Goal: Task Accomplishment & Management: Use online tool/utility

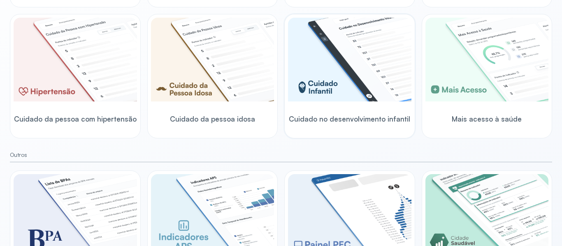
scroll to position [301, 0]
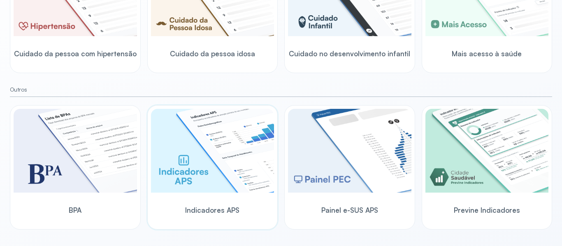
click at [218, 173] on img at bounding box center [212, 151] width 123 height 84
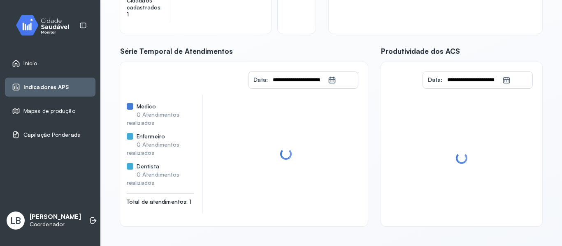
scroll to position [174, 0]
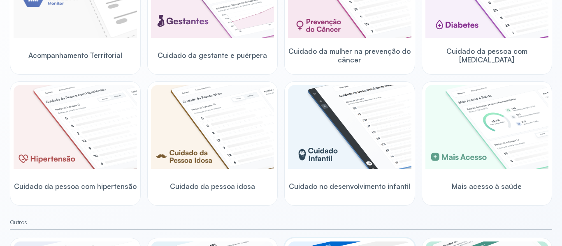
scroll to position [136, 0]
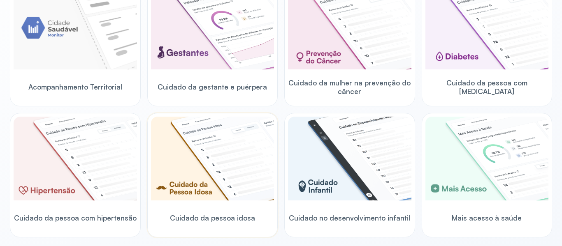
drag, startPoint x: 200, startPoint y: 203, endPoint x: 198, endPoint y: 199, distance: 4.4
click at [198, 199] on div at bounding box center [212, 160] width 123 height 86
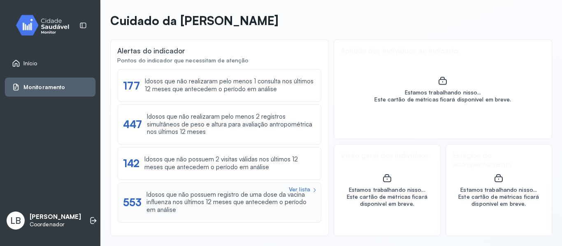
click at [185, 206] on div "Idosos que não possuem registro de uma dose da vacina influenza nos últimos 12 …" at bounding box center [230, 202] width 169 height 23
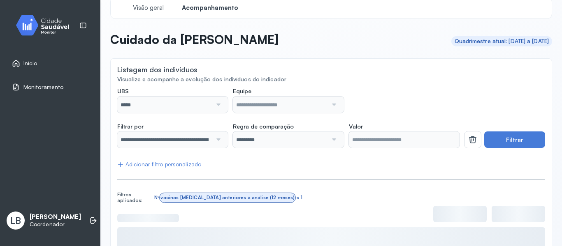
scroll to position [11, 0]
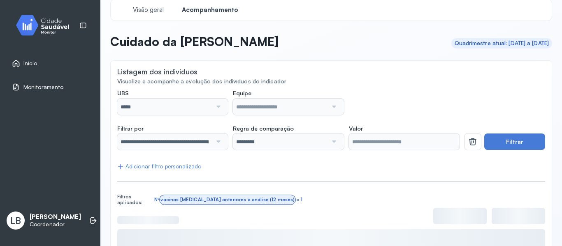
click at [213, 111] on div at bounding box center [217, 107] width 11 height 16
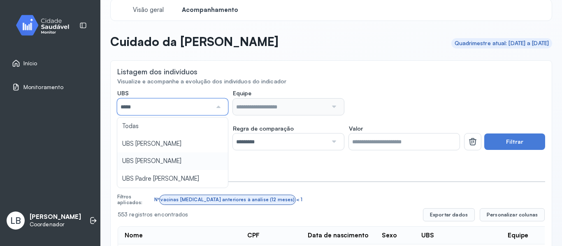
type input "*****"
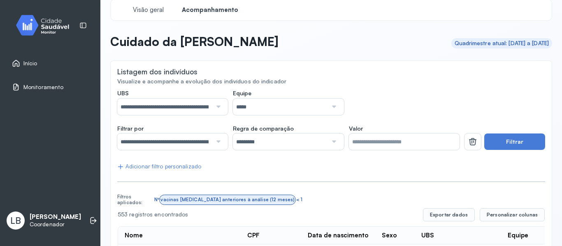
click at [280, 97] on label "Equipe" at bounding box center [288, 94] width 111 height 9
click at [280, 106] on input "*****" at bounding box center [280, 107] width 95 height 16
click at [172, 142] on input "**********" at bounding box center [164, 142] width 95 height 16
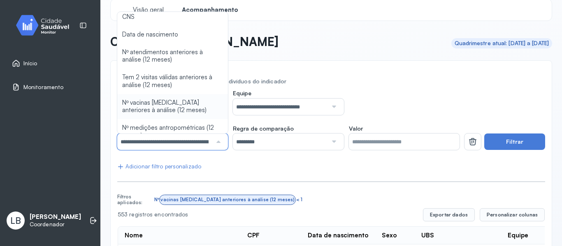
scroll to position [32, 0]
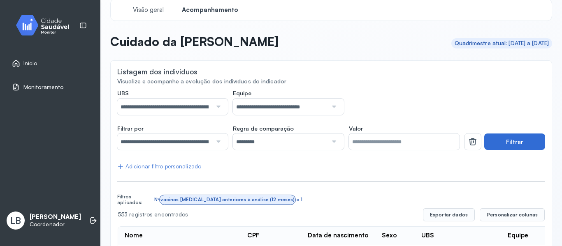
click at [501, 144] on button "Filtrar" at bounding box center [514, 142] width 61 height 16
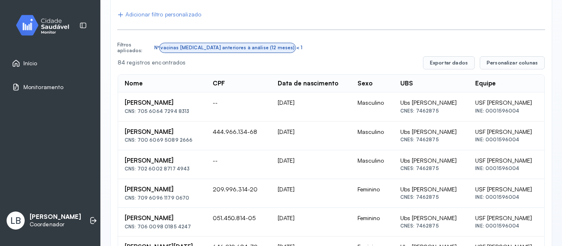
scroll to position [176, 0]
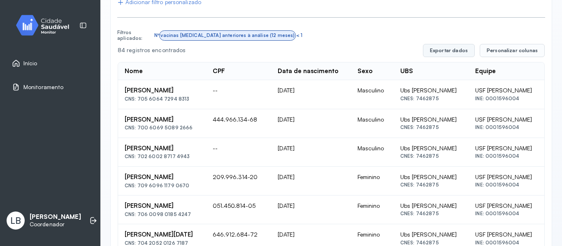
click at [463, 50] on button "Exportar dados" at bounding box center [449, 50] width 52 height 13
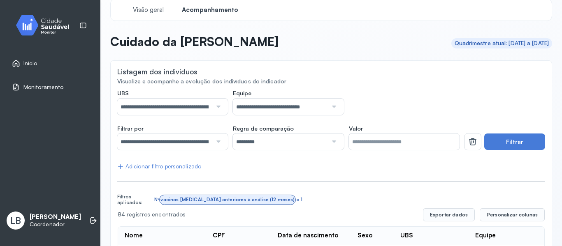
scroll to position [0, 0]
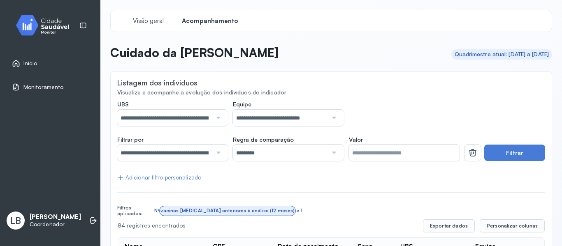
drag, startPoint x: 182, startPoint y: 119, endPoint x: 178, endPoint y: 123, distance: 5.8
click at [181, 119] on input "**********" at bounding box center [164, 118] width 95 height 16
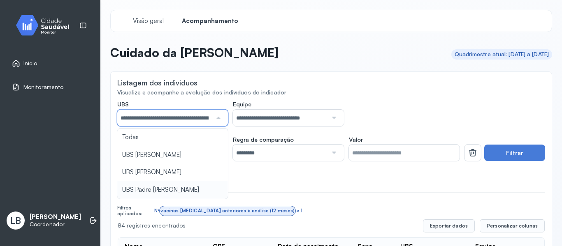
type input "*****"
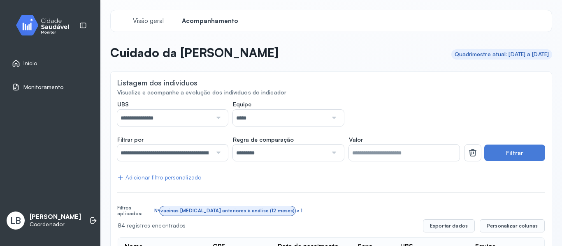
drag, startPoint x: 240, startPoint y: 117, endPoint x: 233, endPoint y: 127, distance: 12.6
click at [240, 117] on input "*****" at bounding box center [280, 118] width 95 height 16
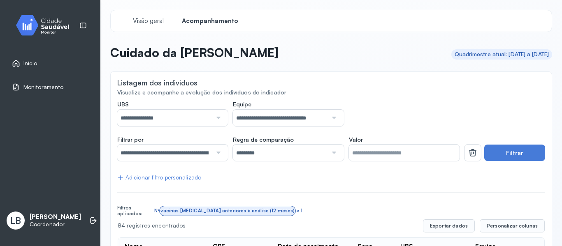
drag, startPoint x: 500, startPoint y: 150, endPoint x: 437, endPoint y: 164, distance: 65.0
click at [500, 150] on button "Filtrar" at bounding box center [514, 153] width 61 height 16
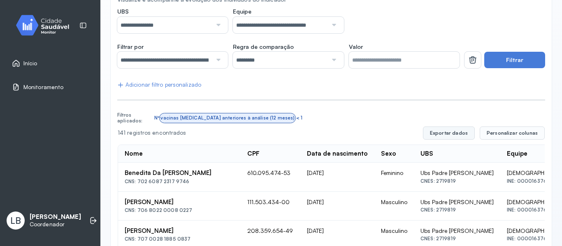
scroll to position [93, 0]
click at [433, 134] on button "Exportar dados" at bounding box center [449, 132] width 52 height 13
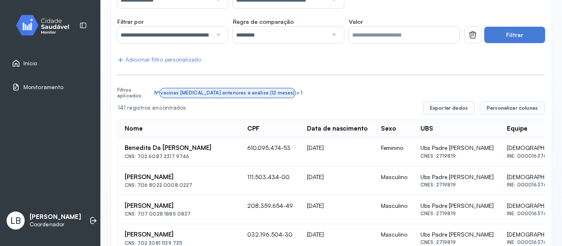
scroll to position [0, 0]
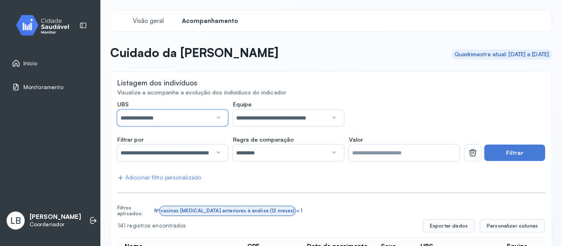
click at [194, 124] on input "**********" at bounding box center [164, 118] width 95 height 16
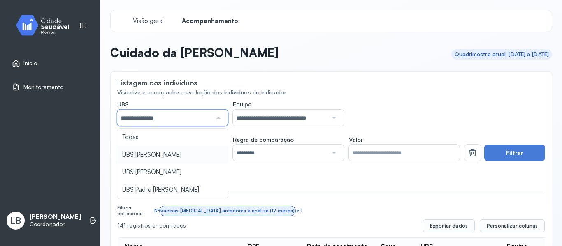
type input "*****"
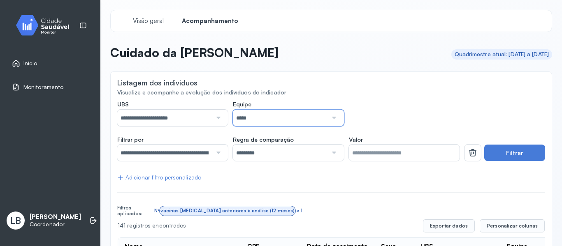
click at [294, 124] on input "*****" at bounding box center [280, 118] width 95 height 16
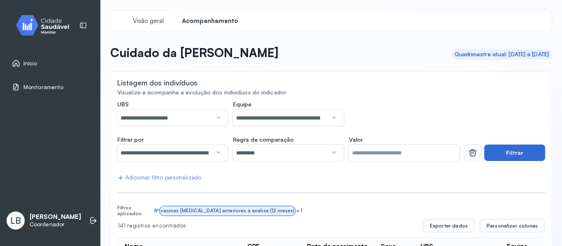
click at [502, 154] on button "Filtrar" at bounding box center [514, 153] width 61 height 16
click at [443, 220] on button "Exportar dados" at bounding box center [449, 226] width 52 height 13
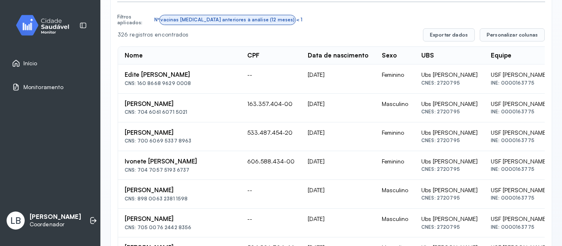
scroll to position [206, 0]
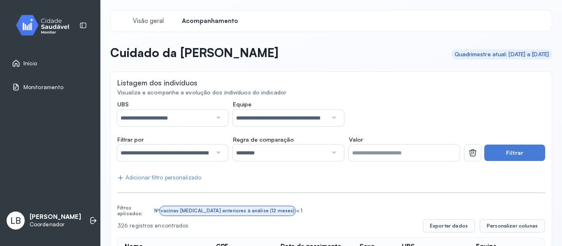
click at [9, 58] on div "Início" at bounding box center [50, 63] width 90 height 19
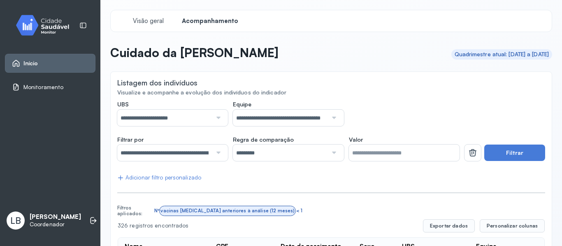
click at [13, 61] on icon at bounding box center [16, 63] width 8 height 8
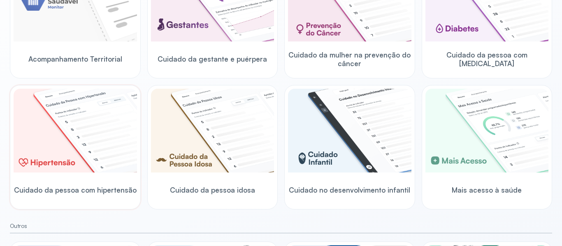
scroll to position [164, 0]
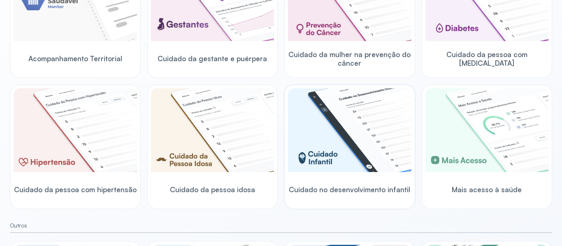
click at [312, 143] on img at bounding box center [349, 130] width 123 height 84
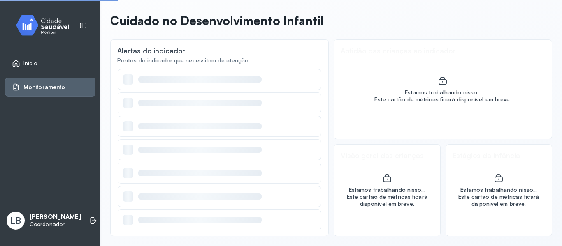
scroll to position [32, 0]
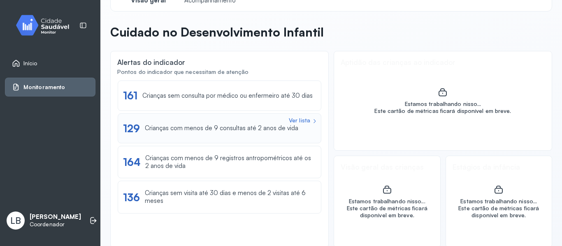
scroll to position [32, 0]
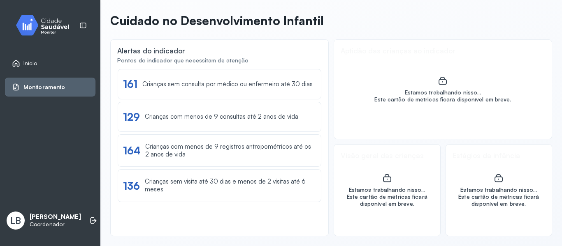
click at [60, 222] on p "Coordenador" at bounding box center [55, 224] width 51 height 7
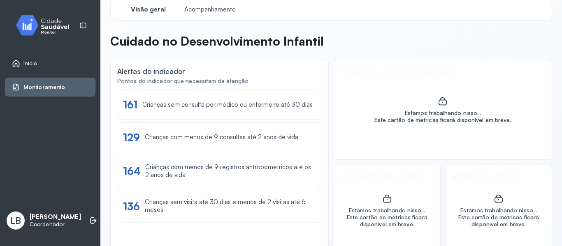
scroll to position [0, 0]
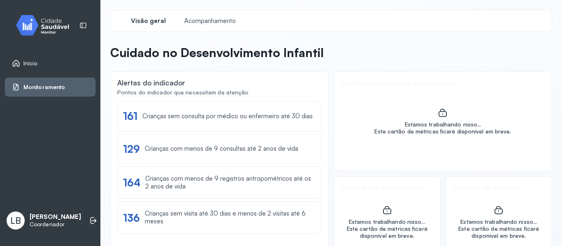
click at [19, 63] on icon at bounding box center [16, 63] width 8 height 8
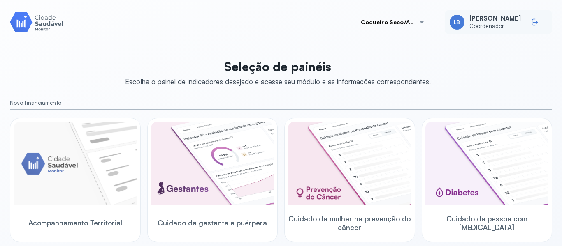
click at [533, 24] on icon at bounding box center [535, 23] width 5 height 4
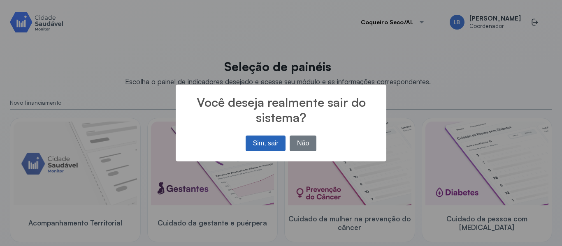
click at [271, 142] on button "Sim, sair" at bounding box center [265, 144] width 40 height 16
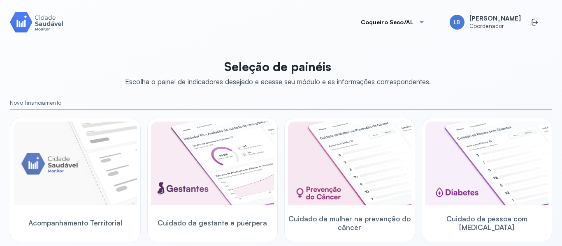
scroll to position [206, 0]
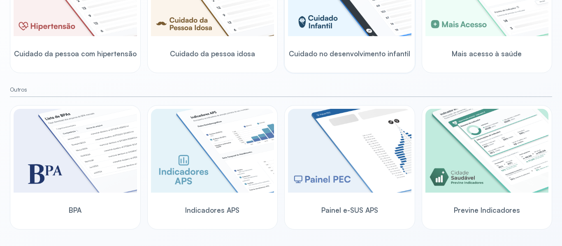
click at [313, 54] on span "Cuidado no desenvolvimento infantil" at bounding box center [349, 53] width 121 height 9
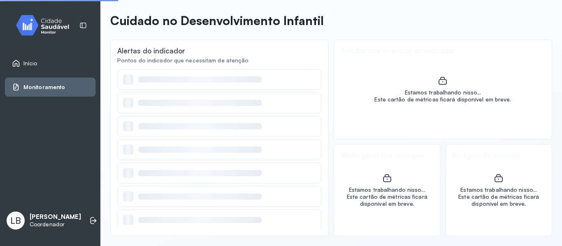
scroll to position [32, 0]
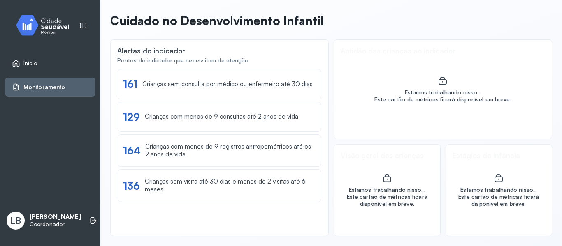
click at [117, 89] on div "Ver lista 161 Crianças sem consulta por médico ou enfermeiro até 30 dias Ver li…" at bounding box center [219, 149] width 204 height 161
click at [117, 102] on div "Ver lista 161 Crianças sem consulta por médico ou enfermeiro até 30 dias Ver li…" at bounding box center [219, 149] width 204 height 161
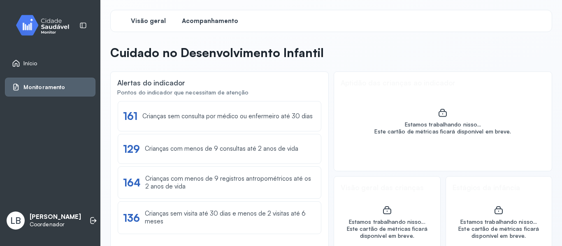
click at [200, 22] on span "Acompanhamento" at bounding box center [210, 21] width 56 height 8
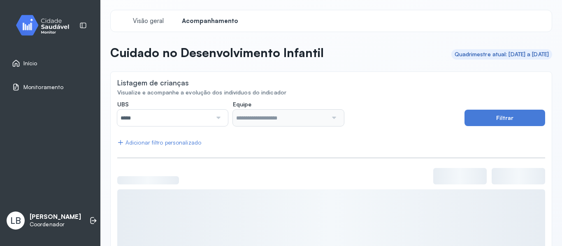
click at [221, 118] on div at bounding box center [217, 118] width 11 height 16
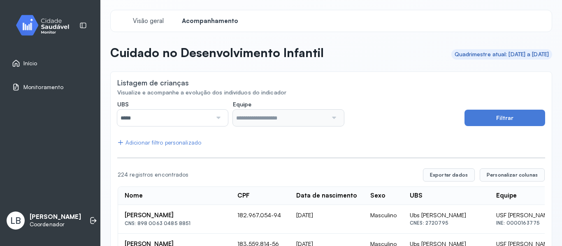
click at [178, 145] on div "Adicionar filtro personalizado" at bounding box center [159, 142] width 84 height 7
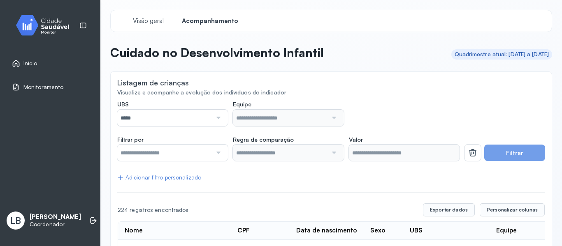
click at [138, 179] on div "Adicionar filtro personalizado" at bounding box center [159, 177] width 84 height 7
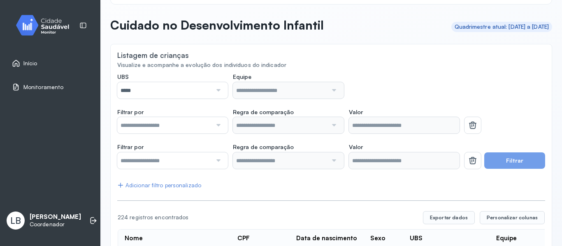
scroll to position [41, 0]
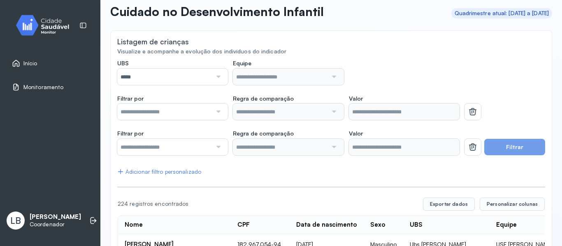
click at [215, 141] on div at bounding box center [217, 147] width 11 height 16
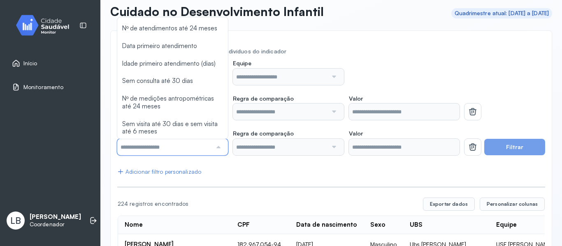
scroll to position [52, 0]
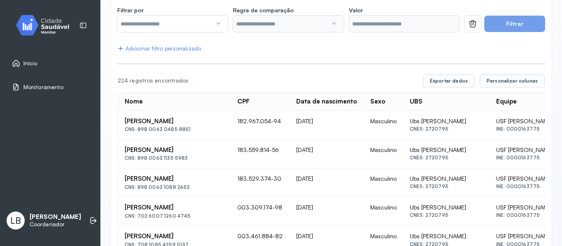
scroll to position [0, 0]
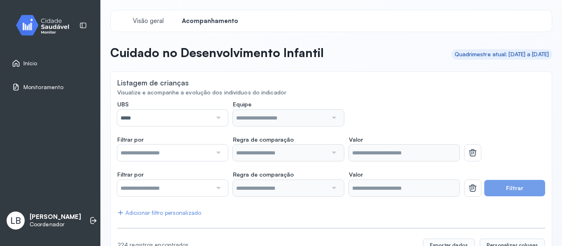
click at [35, 58] on div "Início" at bounding box center [50, 63] width 90 height 19
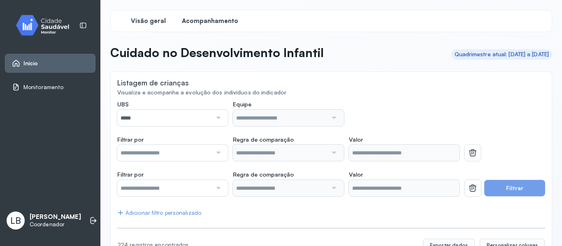
click at [150, 15] on div "Visão geral" at bounding box center [148, 21] width 62 height 15
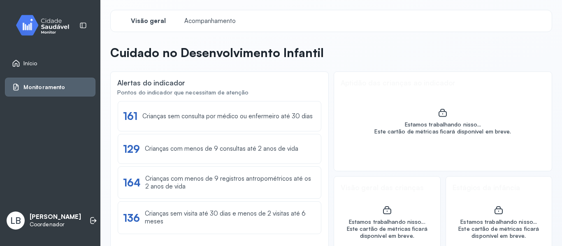
scroll to position [32, 0]
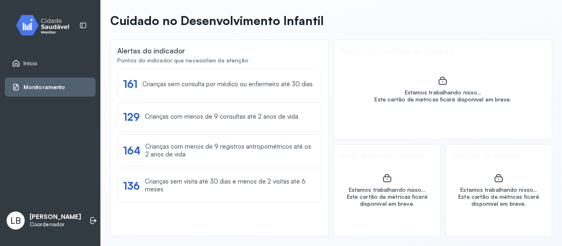
click at [20, 62] on div "Início" at bounding box center [24, 63] width 25 height 8
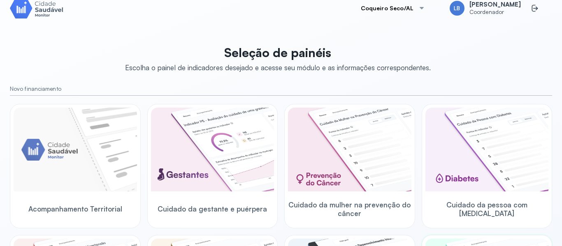
scroll to position [13, 0]
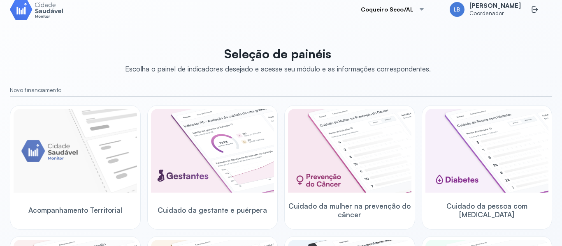
click at [425, 7] on div at bounding box center [421, 9] width 7 height 7
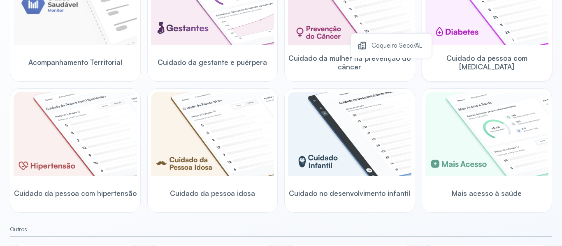
scroll to position [177, 0]
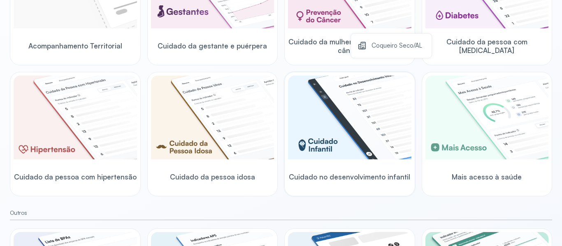
click at [326, 145] on img at bounding box center [349, 118] width 123 height 84
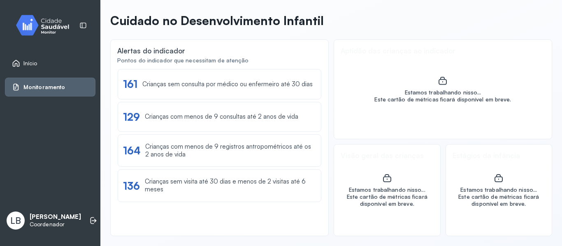
click at [414, 109] on div "Estamos trabalhando nisso... Este cartão de métricas ficará disponível em breve." at bounding box center [443, 89] width 218 height 99
click at [299, 75] on div "Ver lista" at bounding box center [299, 76] width 21 height 7
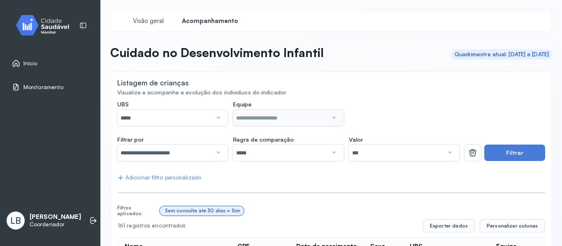
click at [36, 90] on span "Monitoramento" at bounding box center [43, 87] width 40 height 7
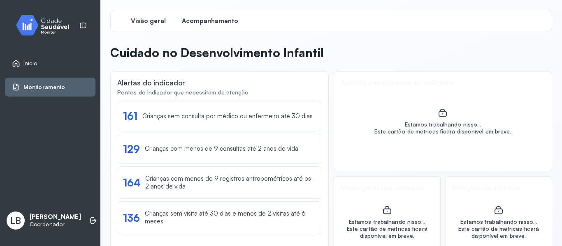
click at [227, 19] on span "Acompanhamento" at bounding box center [210, 21] width 56 height 8
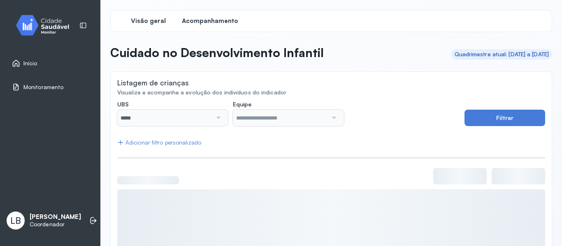
click at [133, 22] on span "Visão geral" at bounding box center [148, 21] width 35 height 8
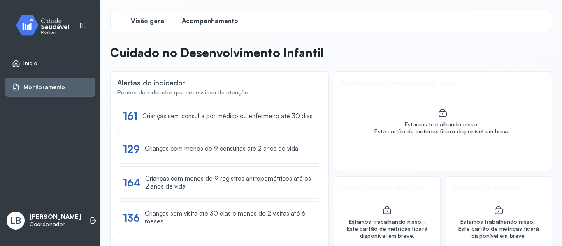
click at [204, 22] on span "Acompanhamento" at bounding box center [210, 21] width 56 height 8
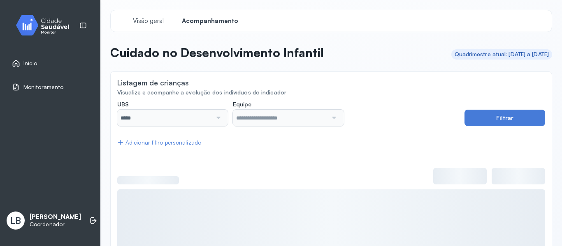
click at [164, 141] on div "Adicionar filtro personalizado" at bounding box center [159, 142] width 84 height 7
click at [205, 123] on input "*****" at bounding box center [164, 118] width 95 height 16
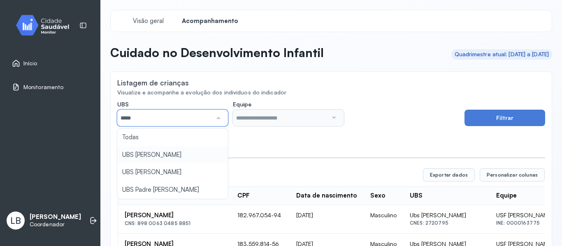
type input "*****"
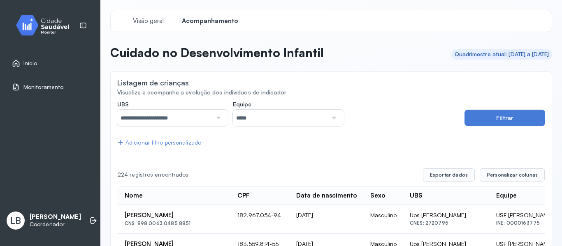
click at [264, 120] on input "*****" at bounding box center [280, 118] width 95 height 16
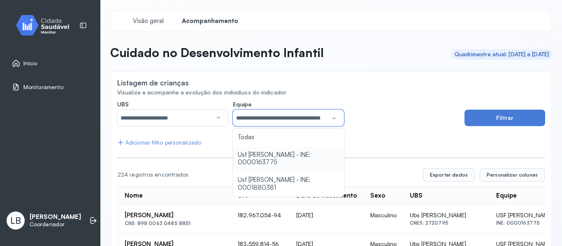
drag, startPoint x: 258, startPoint y: 155, endPoint x: 258, endPoint y: 175, distance: 20.6
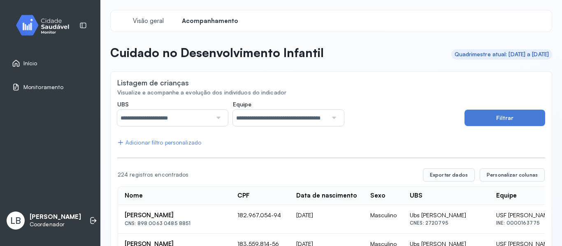
click at [163, 144] on div "Adicionar filtro personalizado" at bounding box center [159, 142] width 84 height 7
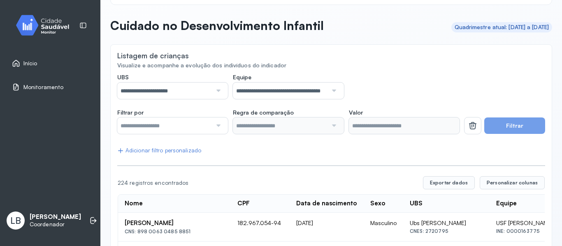
scroll to position [41, 0]
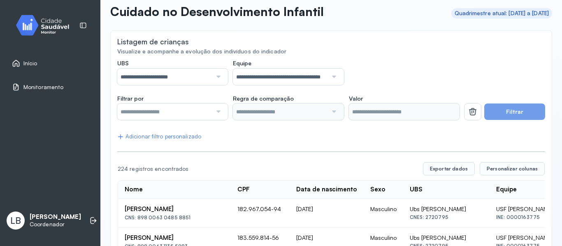
click at [221, 115] on div at bounding box center [217, 112] width 11 height 16
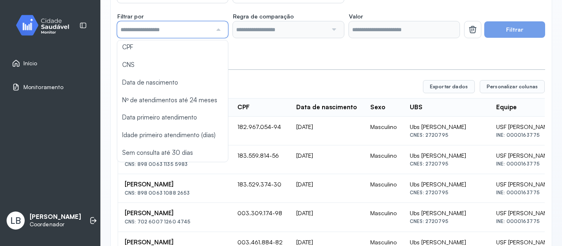
scroll to position [0, 0]
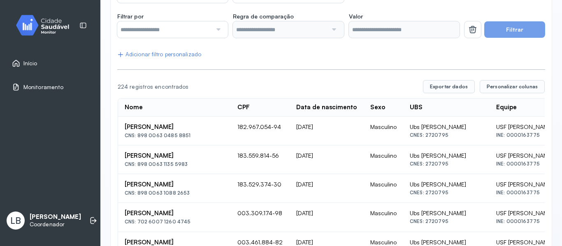
click at [225, 28] on div at bounding box center [172, 29] width 111 height 16
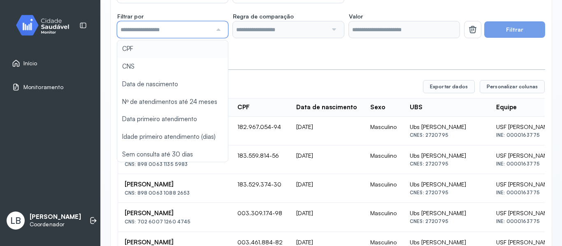
type input "*******"
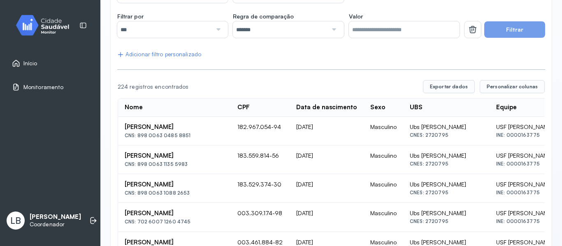
click at [516, 19] on div "Filtrar" at bounding box center [504, 25] width 81 height 25
click at [515, 23] on button "Filtrar" at bounding box center [514, 29] width 61 height 16
click at [410, 35] on input "Valor" at bounding box center [404, 29] width 111 height 16
click at [492, 33] on button "Filtrar" at bounding box center [514, 29] width 61 height 16
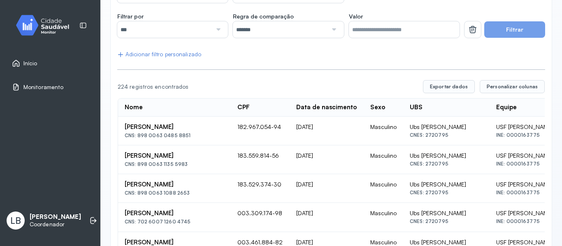
click at [220, 34] on div at bounding box center [217, 29] width 11 height 16
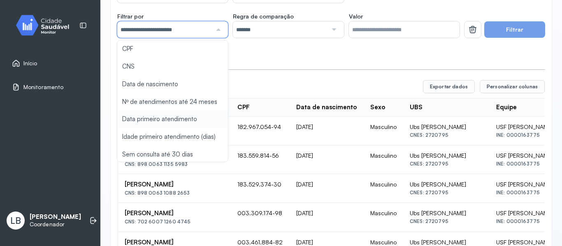
drag, startPoint x: 150, startPoint y: 122, endPoint x: 160, endPoint y: 117, distance: 11.4
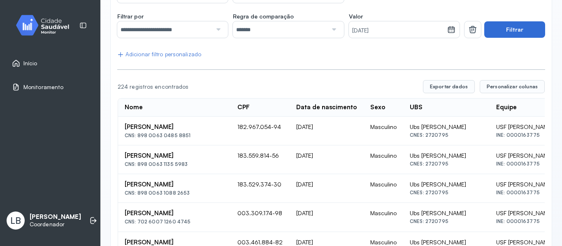
click at [484, 33] on button "Filtrar" at bounding box center [514, 29] width 61 height 16
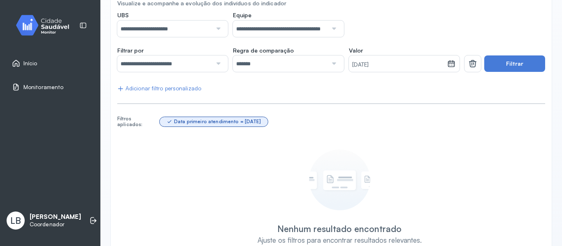
scroll to position [42, 0]
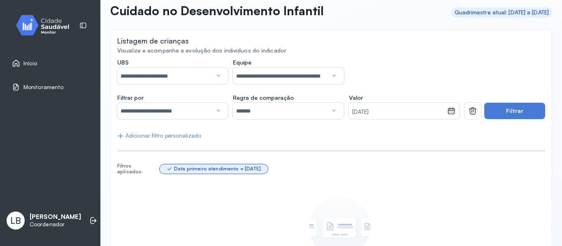
click at [216, 115] on div at bounding box center [217, 111] width 11 height 16
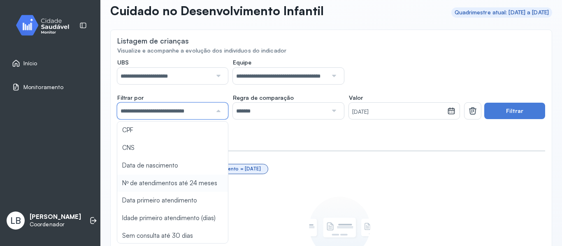
click at [198, 186] on div "**********" at bounding box center [331, 185] width 428 height 253
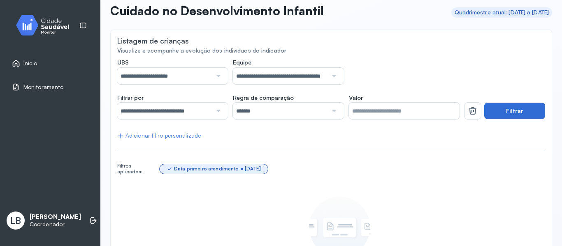
click at [526, 110] on button "Filtrar" at bounding box center [514, 111] width 61 height 16
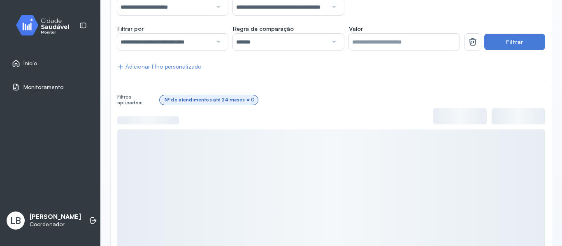
scroll to position [134, 0]
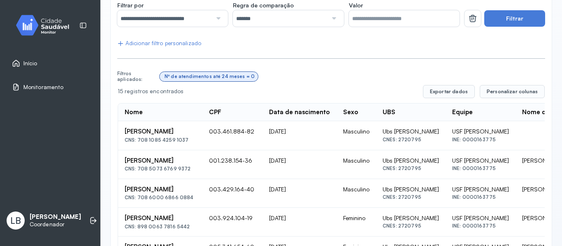
click at [28, 62] on span "Início" at bounding box center [30, 63] width 14 height 7
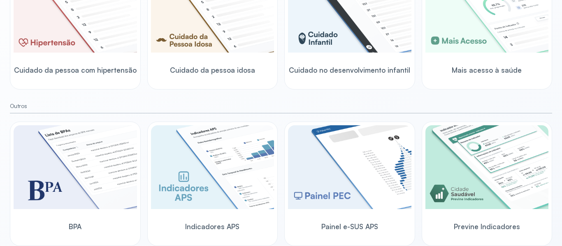
scroll to position [288, 0]
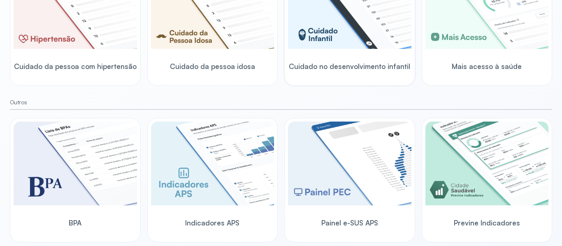
click at [293, 53] on div "Cuidado no desenvolvimento infantil" at bounding box center [349, 67] width 123 height 32
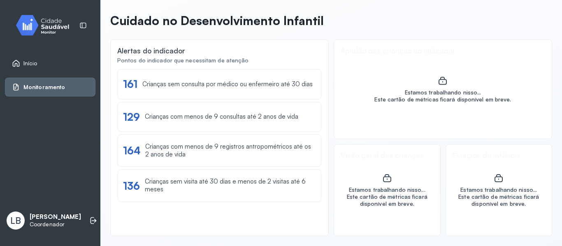
click at [58, 59] on div "Início" at bounding box center [50, 63] width 90 height 19
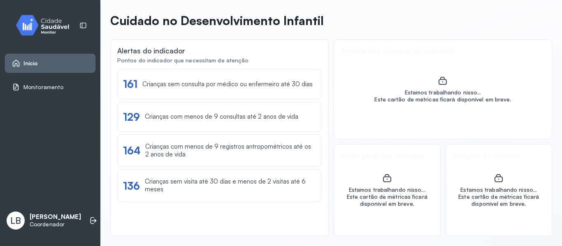
click at [37, 63] on span "Início" at bounding box center [30, 63] width 15 height 7
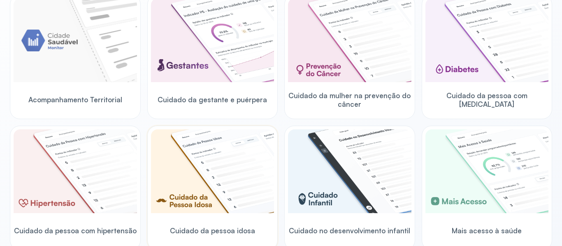
scroll to position [164, 0]
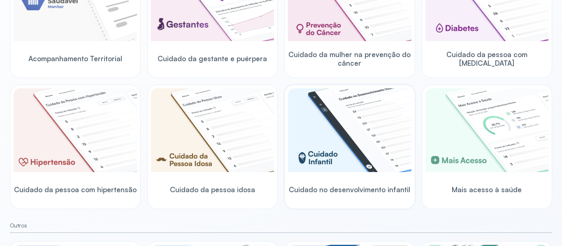
click at [309, 142] on img at bounding box center [349, 130] width 123 height 84
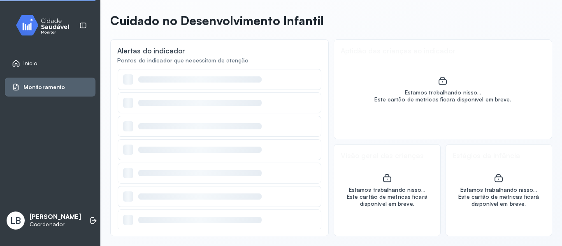
scroll to position [32, 0]
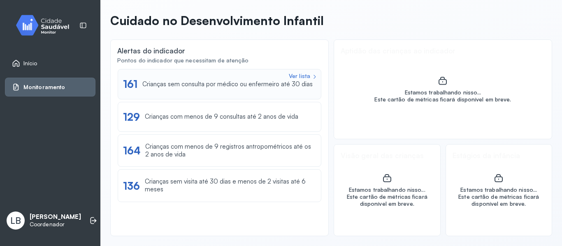
click at [187, 76] on div "Ver lista 161 Crianças sem consulta por médico ou enfermeiro até 30 dias" at bounding box center [220, 84] width 204 height 30
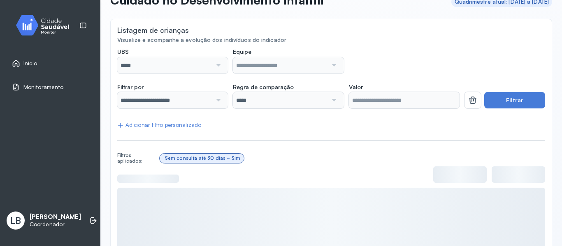
scroll to position [52, 0]
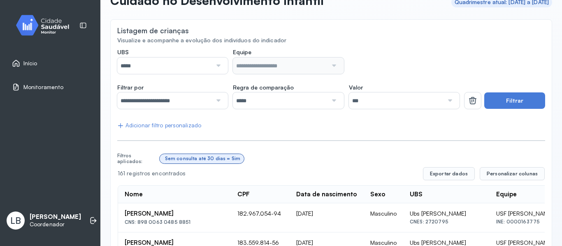
click at [183, 126] on div "Adicionar filtro personalizado" at bounding box center [159, 125] width 84 height 7
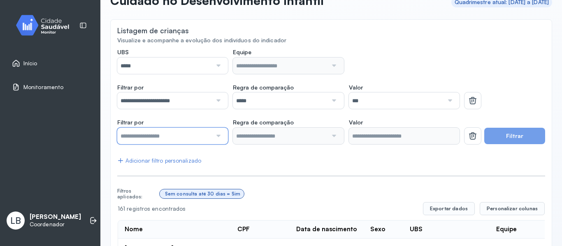
click at [204, 135] on input "text" at bounding box center [164, 136] width 95 height 16
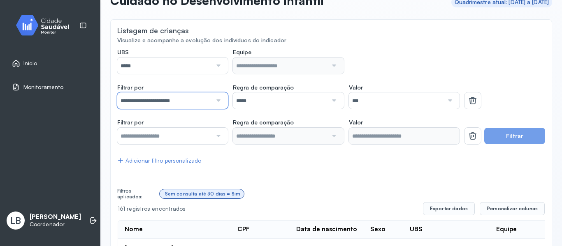
click at [208, 99] on input "**********" at bounding box center [164, 101] width 95 height 16
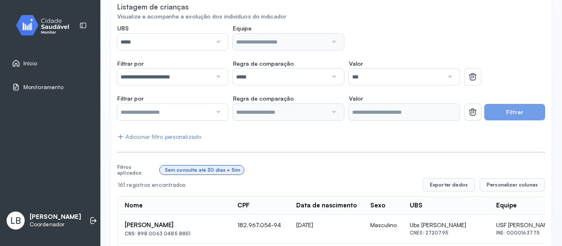
scroll to position [93, 0]
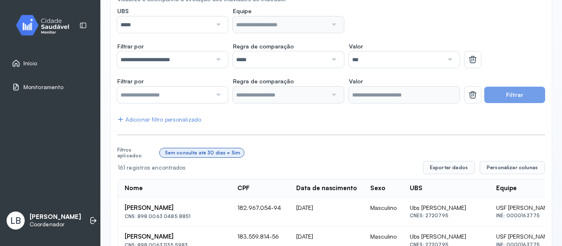
click at [374, 135] on div at bounding box center [331, 134] width 428 height 2
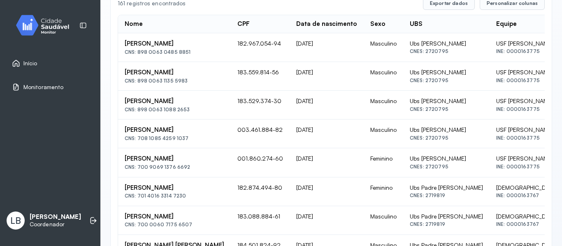
scroll to position [217, 0]
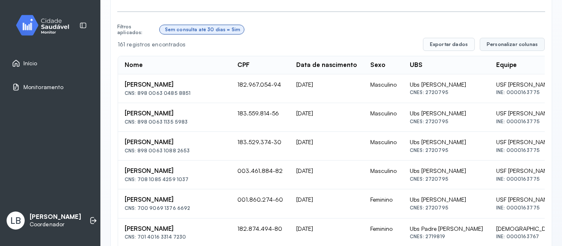
click at [528, 46] on span "Personalizar colunas" at bounding box center [511, 44] width 51 height 7
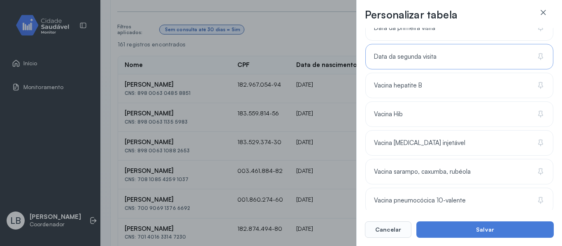
scroll to position [658, 0]
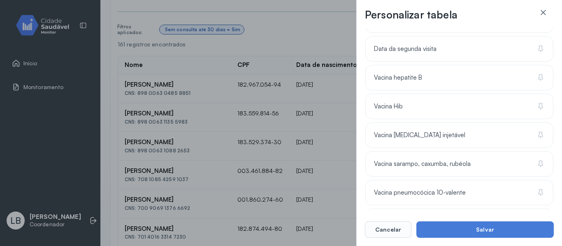
click at [185, 132] on div "Personalizar tabela Selecione as colunas para exibir na tabela. Buscar 9 coluna…" at bounding box center [281, 123] width 562 height 246
click at [398, 232] on button "Cancelar" at bounding box center [388, 230] width 46 height 16
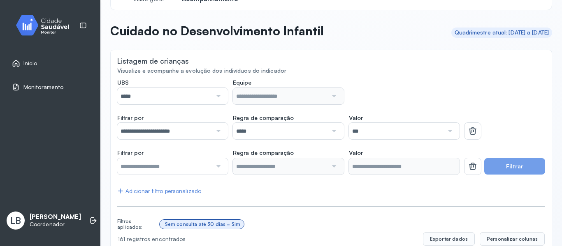
scroll to position [11, 0]
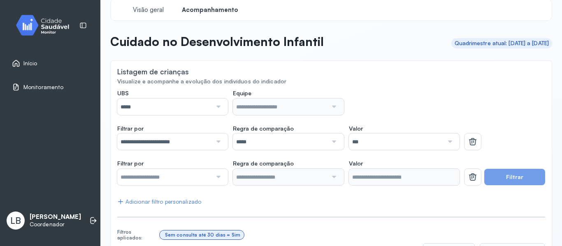
click at [34, 66] on span "Início" at bounding box center [30, 63] width 14 height 7
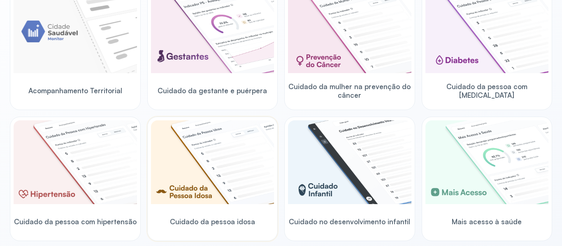
scroll to position [134, 0]
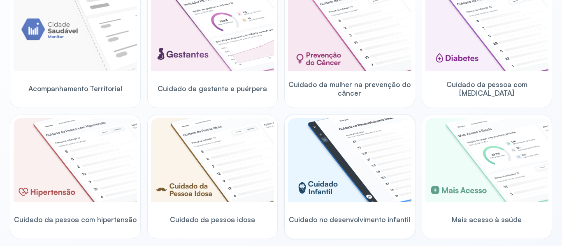
click at [342, 174] on img at bounding box center [349, 160] width 123 height 84
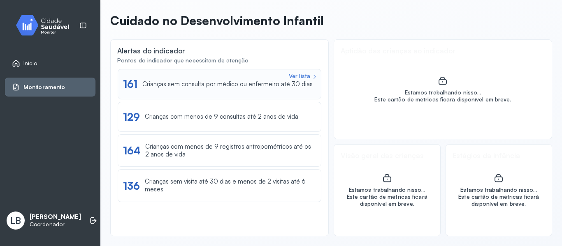
click at [270, 85] on div "Crianças sem consulta por médico ou enfermeiro até 30 dias" at bounding box center [227, 85] width 170 height 8
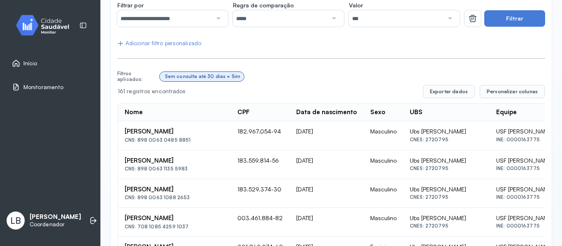
click at [24, 61] on span "Início" at bounding box center [30, 63] width 14 height 7
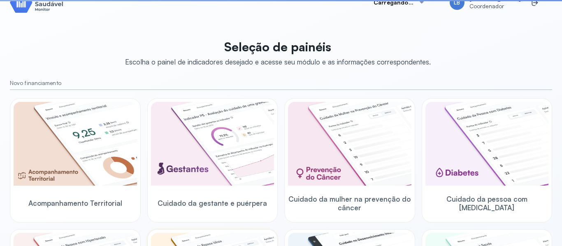
scroll to position [134, 0]
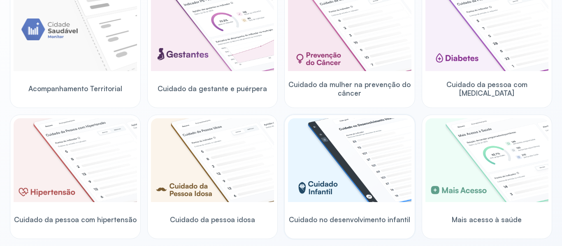
click at [331, 159] on img at bounding box center [349, 160] width 123 height 84
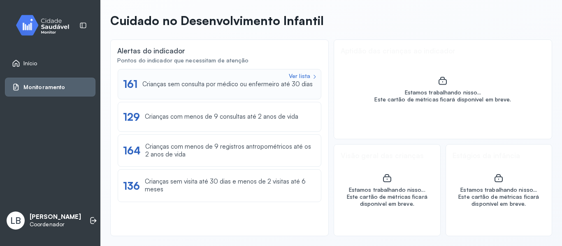
click at [266, 86] on div "Crianças sem consulta por médico ou enfermeiro até 30 dias" at bounding box center [227, 85] width 170 height 8
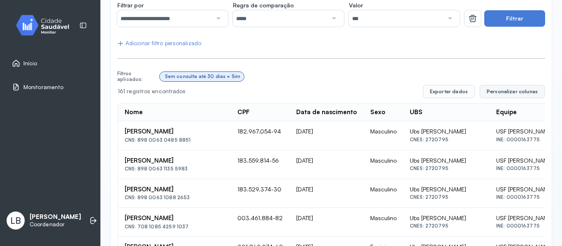
click at [509, 92] on span "Personalizar colunas" at bounding box center [511, 91] width 51 height 7
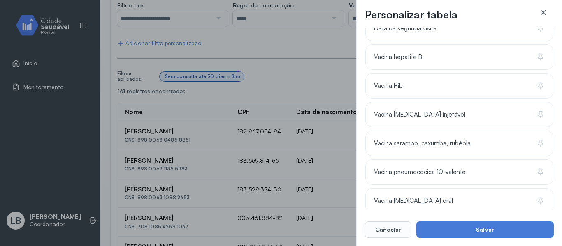
scroll to position [683, 0]
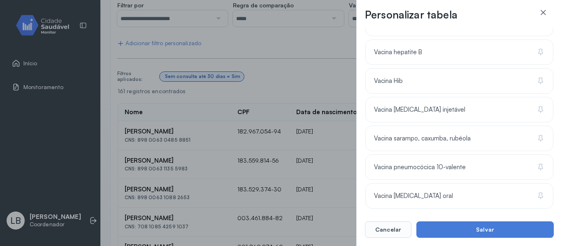
click at [226, 52] on div "Personalizar tabela Selecione as colunas para exibir na tabela. Buscar 9 coluna…" at bounding box center [281, 123] width 562 height 246
drag, startPoint x: 396, startPoint y: 226, endPoint x: 390, endPoint y: 225, distance: 6.3
click at [396, 226] on button "Cancelar" at bounding box center [388, 230] width 46 height 16
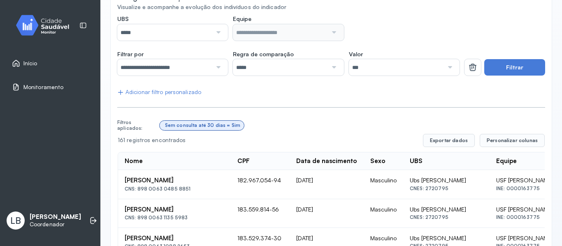
scroll to position [0, 0]
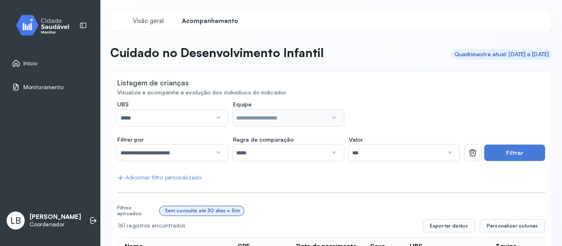
click at [192, 121] on input "*****" at bounding box center [164, 118] width 95 height 16
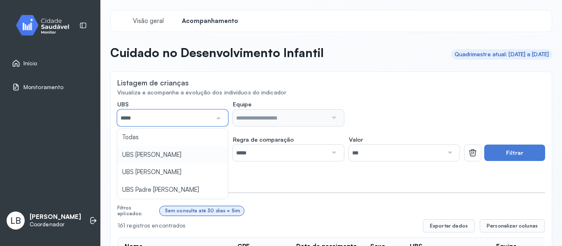
type input "*****"
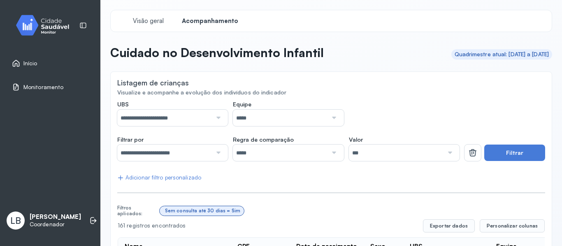
click at [313, 125] on input "*****" at bounding box center [280, 118] width 95 height 16
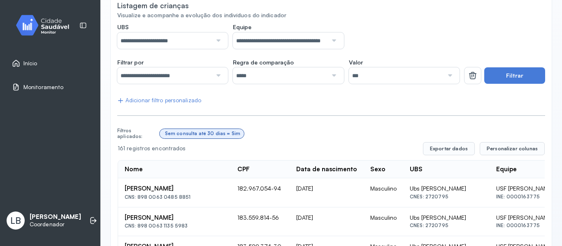
scroll to position [82, 0]
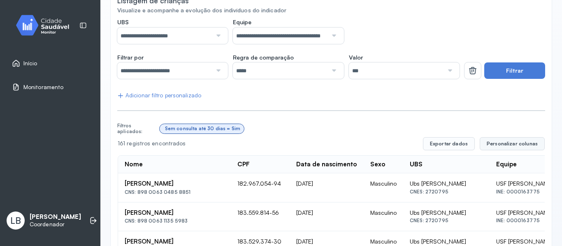
click at [507, 145] on span "Personalizar colunas" at bounding box center [511, 144] width 51 height 7
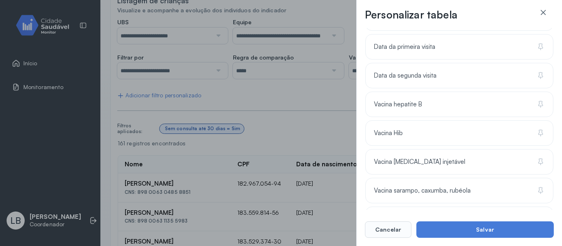
scroll to position [668, 0]
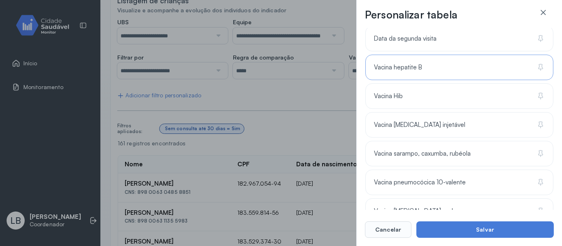
click at [426, 74] on div "Vacina hepatite B" at bounding box center [459, 67] width 188 height 25
click at [420, 103] on div "Vacina Hib" at bounding box center [459, 95] width 188 height 25
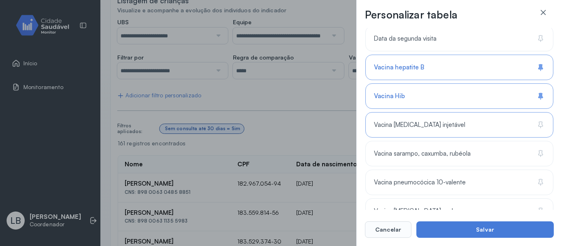
drag, startPoint x: 426, startPoint y: 118, endPoint x: 425, endPoint y: 125, distance: 7.9
click at [426, 118] on div "Vacina [MEDICAL_DATA] injetável" at bounding box center [459, 124] width 188 height 25
drag, startPoint x: 419, startPoint y: 157, endPoint x: 420, endPoint y: 165, distance: 7.9
click at [419, 158] on div "Vacina sarampo, caxumba, rubéola" at bounding box center [459, 153] width 188 height 25
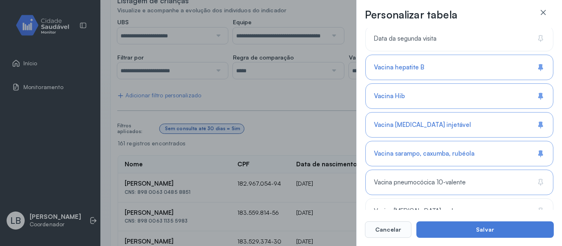
click at [421, 178] on div "Vacina pneumocócica 10-valente" at bounding box center [459, 182] width 188 height 25
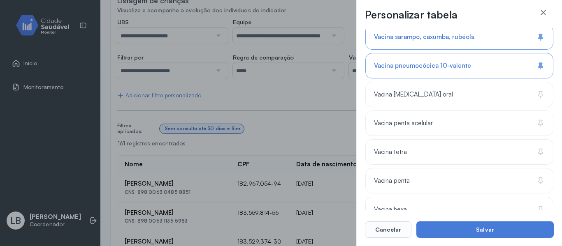
scroll to position [807, 0]
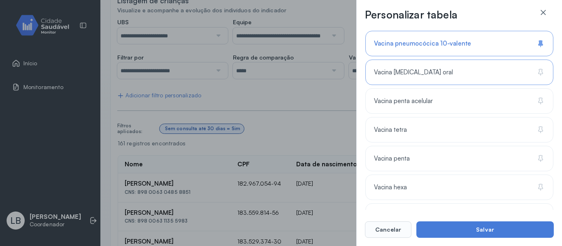
click at [416, 80] on div "Vacina [MEDICAL_DATA] oral" at bounding box center [459, 72] width 188 height 25
click at [408, 110] on div "Vacina penta acelular" at bounding box center [459, 100] width 188 height 25
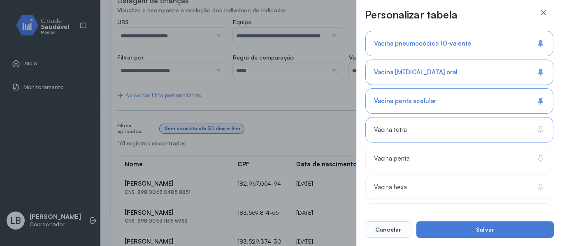
drag, startPoint x: 400, startPoint y: 130, endPoint x: 401, endPoint y: 138, distance: 7.9
click at [400, 131] on span "Vacina tetra" at bounding box center [390, 130] width 33 height 8
click at [405, 155] on span "Vacina penta" at bounding box center [392, 159] width 36 height 8
drag, startPoint x: 405, startPoint y: 182, endPoint x: 458, endPoint y: 174, distance: 54.0
click at [406, 182] on div "Vacina hexa" at bounding box center [459, 187] width 188 height 25
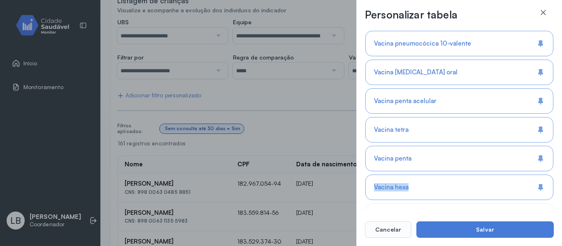
drag, startPoint x: 554, startPoint y: 169, endPoint x: 554, endPoint y: 193, distance: 23.9
click at [554, 194] on div "Personalizar tabela Selecione as colunas para exibir na tabela. Buscar 19 colun…" at bounding box center [459, 123] width 206 height 246
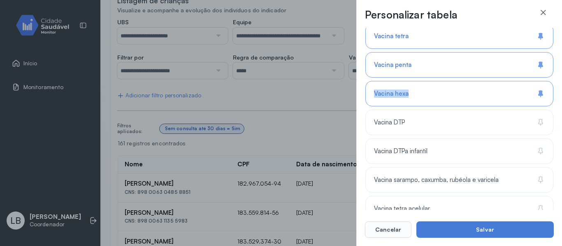
scroll to position [916, 0]
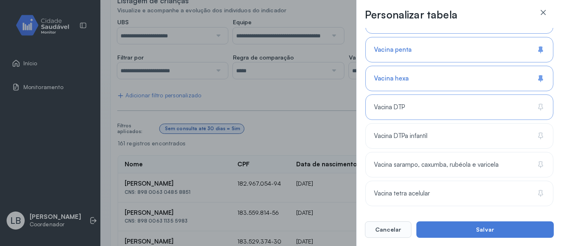
click at [407, 116] on div "Vacina DTP" at bounding box center [459, 107] width 188 height 25
click at [410, 142] on div "Vacina DTPa infantil" at bounding box center [459, 135] width 188 height 25
drag, startPoint x: 412, startPoint y: 162, endPoint x: 411, endPoint y: 170, distance: 8.3
click at [412, 163] on span "Vacina sarampo, caxumba, rubéola e varicela" at bounding box center [436, 165] width 125 height 8
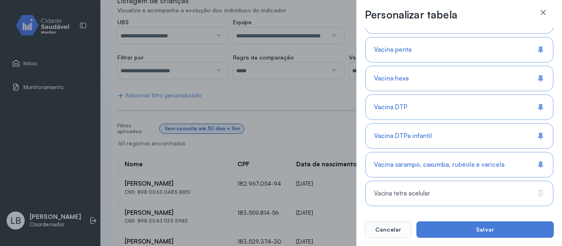
drag, startPoint x: 413, startPoint y: 184, endPoint x: 416, endPoint y: 192, distance: 8.9
click at [413, 185] on div "Vacina tetra acelular" at bounding box center [459, 193] width 188 height 25
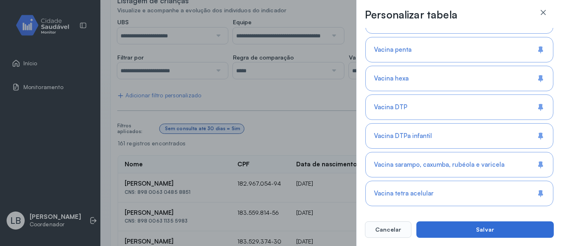
click at [448, 228] on button "Salvar" at bounding box center [484, 230] width 137 height 16
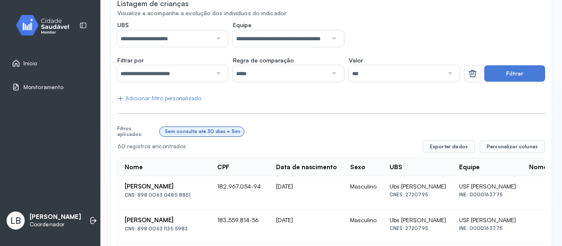
scroll to position [57, 0]
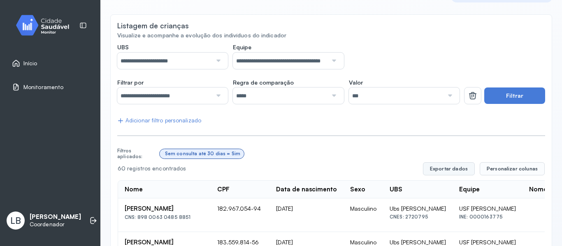
click at [444, 167] on button "Exportar dados" at bounding box center [449, 168] width 52 height 13
click at [385, 60] on div "**********" at bounding box center [288, 56] width 342 height 25
click at [506, 171] on span "Personalizar colunas" at bounding box center [511, 169] width 51 height 7
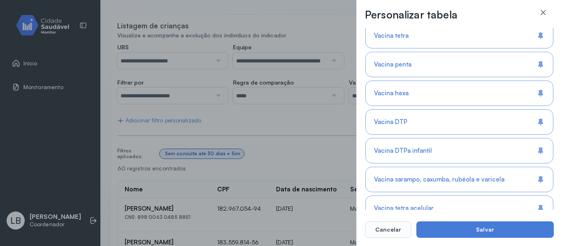
scroll to position [916, 0]
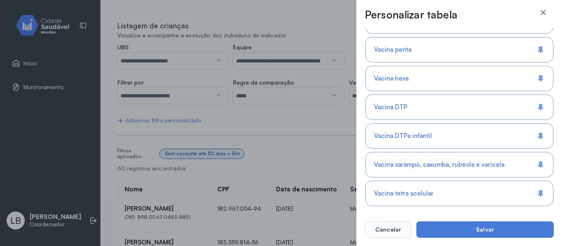
drag, startPoint x: 540, startPoint y: 195, endPoint x: 539, endPoint y: 174, distance: 21.0
click at [540, 194] on icon at bounding box center [540, 194] width 8 height 8
click at [538, 167] on icon at bounding box center [540, 165] width 8 height 8
drag, startPoint x: 543, startPoint y: 143, endPoint x: 543, endPoint y: 138, distance: 5.4
click at [543, 142] on div "Vacina DTPa infantil" at bounding box center [459, 135] width 188 height 25
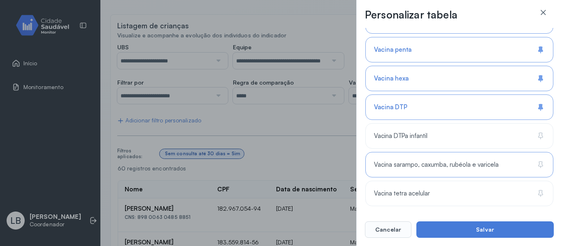
drag, startPoint x: 542, startPoint y: 102, endPoint x: 539, endPoint y: 83, distance: 18.4
click at [542, 101] on div "Vacina DTP" at bounding box center [459, 107] width 188 height 25
drag, startPoint x: 537, startPoint y: 78, endPoint x: 541, endPoint y: 56, distance: 22.1
click at [538, 76] on g at bounding box center [540, 78] width 5 height 7
click at [542, 42] on div "Vacina penta" at bounding box center [459, 49] width 188 height 25
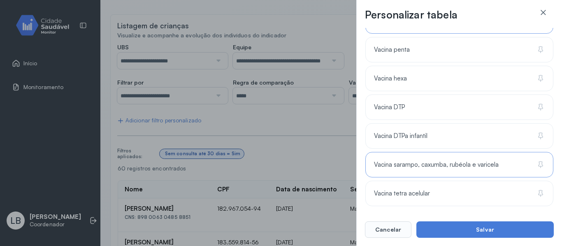
drag, startPoint x: 554, startPoint y: 199, endPoint x: 555, endPoint y: 186, distance: 12.4
click at [555, 186] on div "Personalizar tabela Selecione as colunas para exibir na tabela. Buscar 17 colun…" at bounding box center [459, 123] width 206 height 246
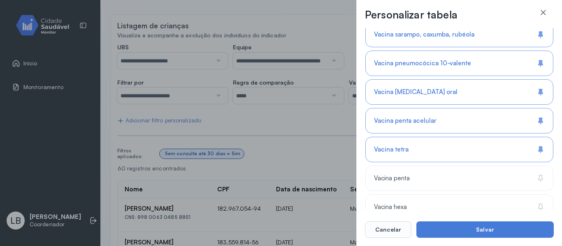
scroll to position [773, 0]
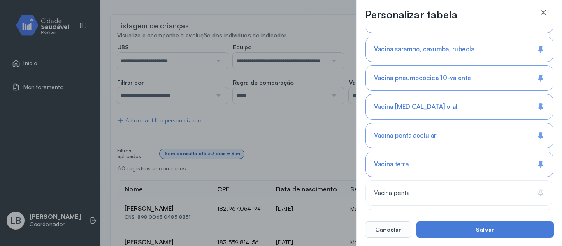
click at [537, 160] on icon at bounding box center [540, 164] width 8 height 8
drag, startPoint x: 537, startPoint y: 142, endPoint x: 541, endPoint y: 122, distance: 20.9
click at [537, 142] on div "Vacina penta acelular" at bounding box center [459, 135] width 188 height 25
click at [539, 104] on icon at bounding box center [540, 107] width 8 height 8
click at [535, 84] on div "Vacina pneumocócica 10-valente" at bounding box center [459, 77] width 188 height 25
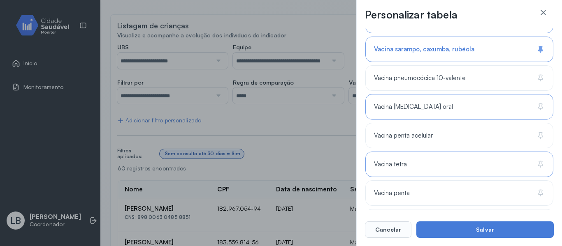
click at [538, 56] on div "Vacina sarampo, caxumba, rubéola" at bounding box center [459, 49] width 188 height 25
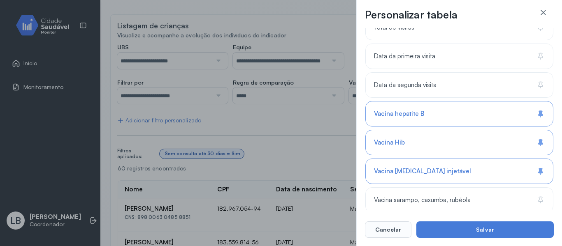
scroll to position [609, 0]
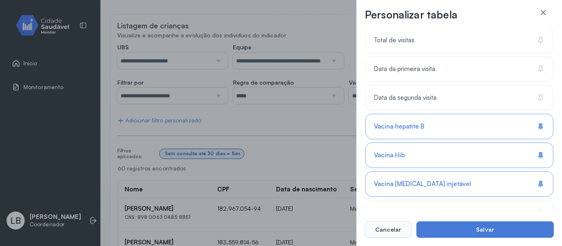
click at [528, 122] on div "Vacina hepatite B" at bounding box center [459, 126] width 188 height 25
click at [528, 148] on div "Vacina Hib" at bounding box center [459, 155] width 188 height 25
click at [527, 185] on div "Vacina [MEDICAL_DATA] injetável" at bounding box center [459, 183] width 188 height 25
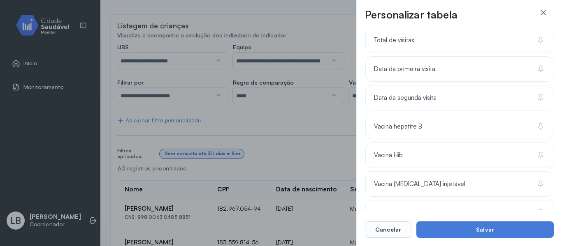
scroll to position [644, 0]
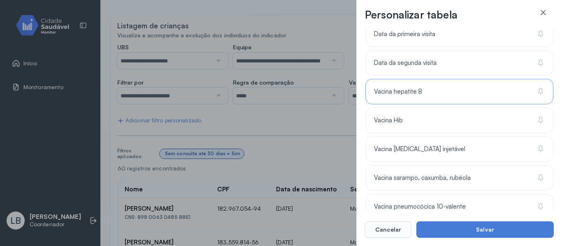
drag, startPoint x: 483, startPoint y: 90, endPoint x: 482, endPoint y: 97, distance: 7.0
click at [482, 90] on div "Vacina hepatite B" at bounding box center [459, 91] width 188 height 25
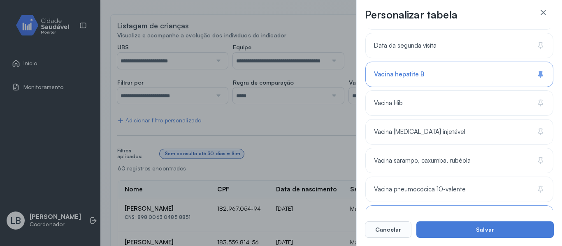
scroll to position [664, 0]
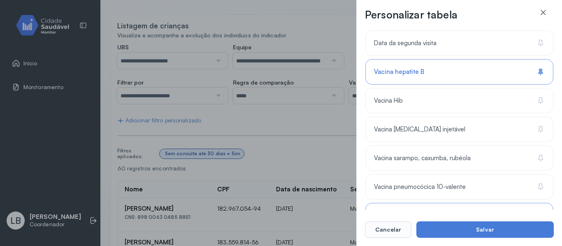
click at [532, 73] on div "Vacina hepatite B" at bounding box center [459, 71] width 188 height 25
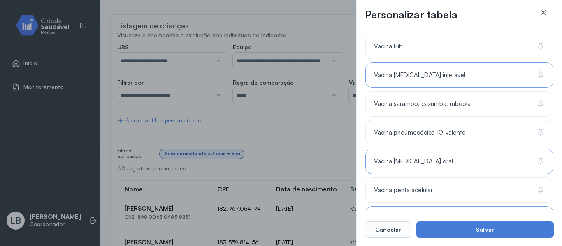
scroll to position [721, 0]
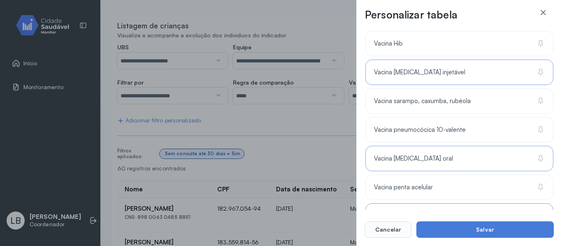
click at [465, 72] on div "Vacina [MEDICAL_DATA] injetável" at bounding box center [459, 72] width 188 height 25
click at [471, 103] on div "Vacina sarampo, caxumba, rubéola" at bounding box center [459, 100] width 188 height 25
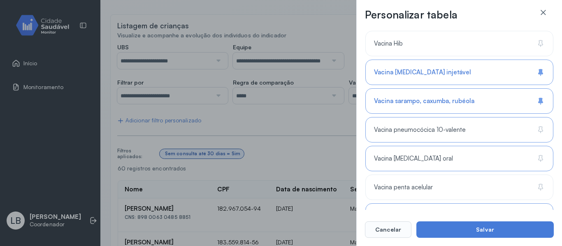
click at [468, 126] on div "Vacina pneumocócica 10-valente" at bounding box center [459, 129] width 188 height 25
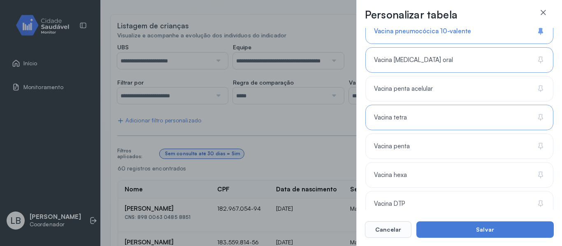
scroll to position [822, 0]
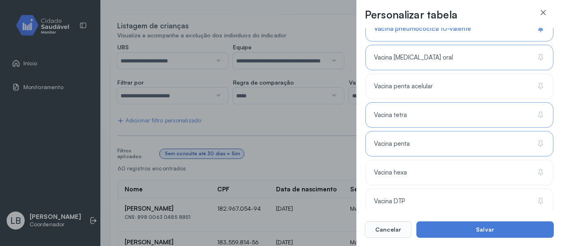
click at [408, 141] on span "Vacina penta" at bounding box center [392, 144] width 36 height 8
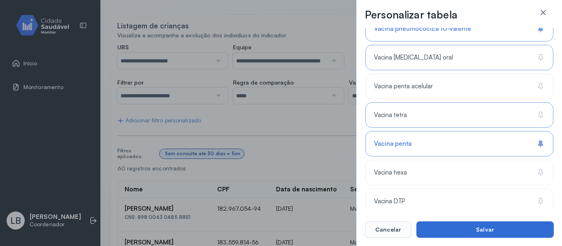
click at [465, 236] on button "Salvar" at bounding box center [484, 230] width 137 height 16
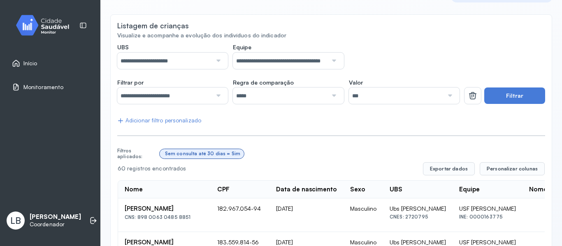
scroll to position [142, 0]
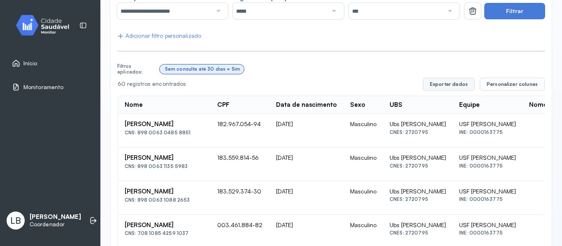
click at [447, 86] on button "Exportar dados" at bounding box center [449, 84] width 52 height 13
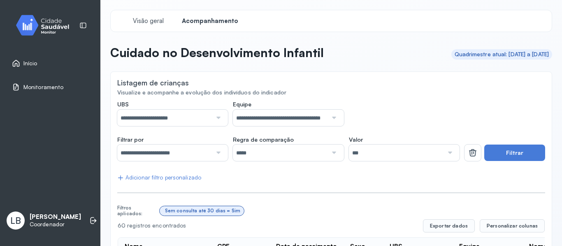
click at [47, 66] on link "Início" at bounding box center [50, 63] width 76 height 8
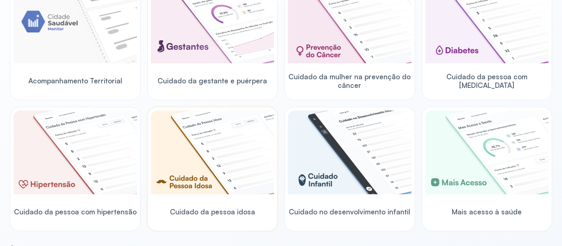
scroll to position [123, 0]
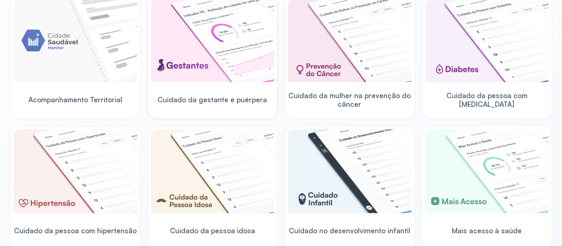
click at [224, 100] on span "Cuidado da gestante e puérpera" at bounding box center [211, 99] width 109 height 9
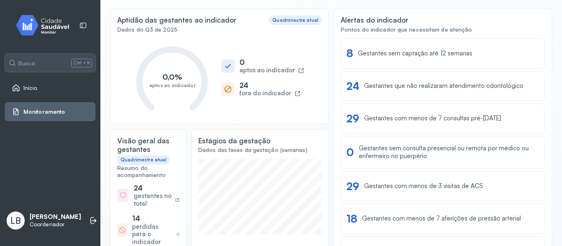
scroll to position [41, 0]
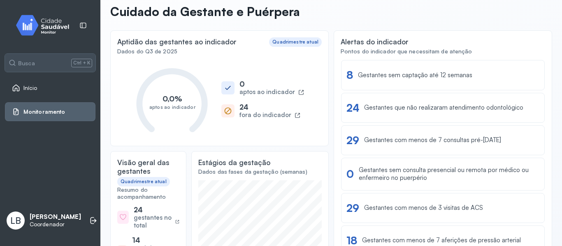
click at [38, 93] on div "Início" at bounding box center [50, 88] width 90 height 19
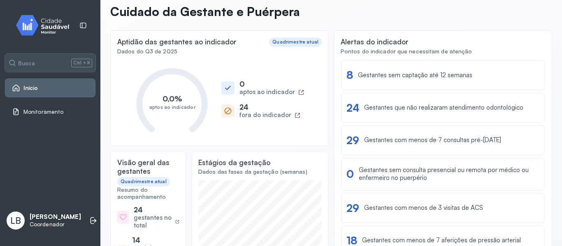
click at [47, 84] on link "Início" at bounding box center [50, 88] width 76 height 8
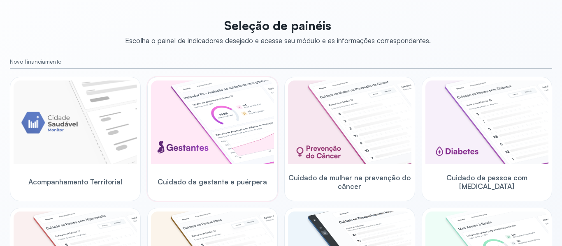
scroll to position [82, 0]
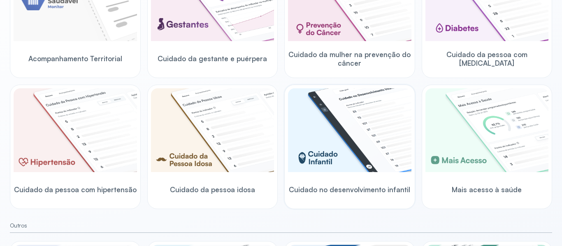
click at [363, 112] on img at bounding box center [349, 130] width 123 height 84
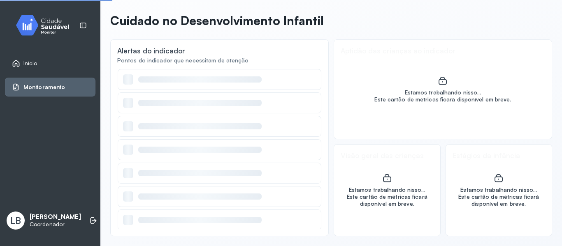
scroll to position [32, 0]
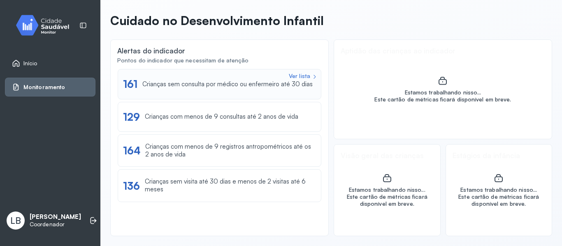
click at [238, 81] on div "Crianças sem consulta por médico ou enfermeiro até 30 dias" at bounding box center [227, 85] width 170 height 8
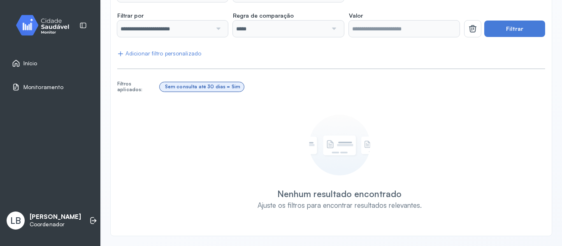
scroll to position [124, 0]
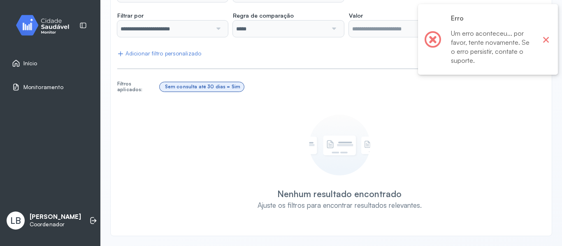
click at [548, 43] on button "×" at bounding box center [545, 39] width 11 height 11
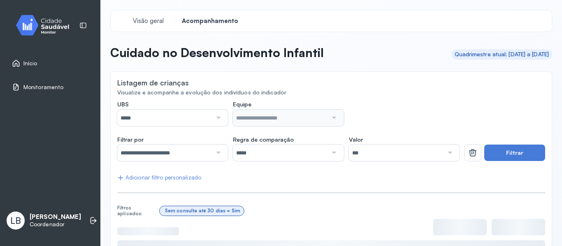
click at [217, 121] on div at bounding box center [217, 118] width 11 height 16
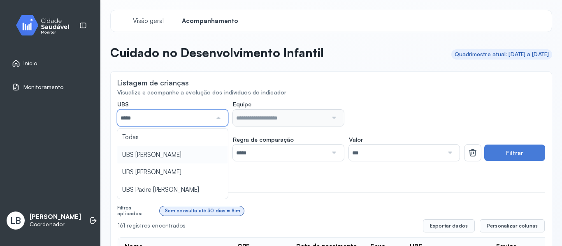
type input "*****"
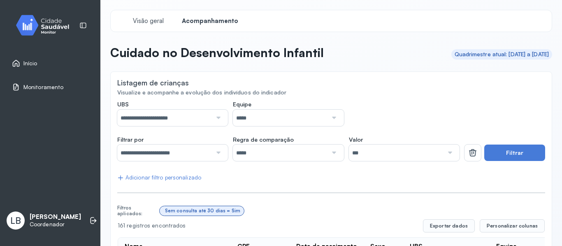
click at [261, 123] on input "*****" at bounding box center [280, 118] width 95 height 16
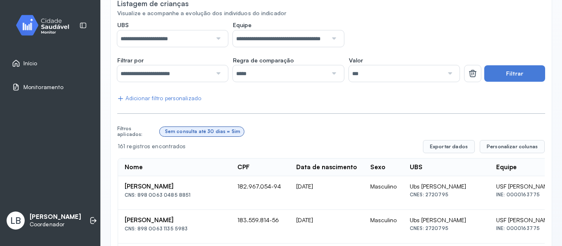
scroll to position [82, 0]
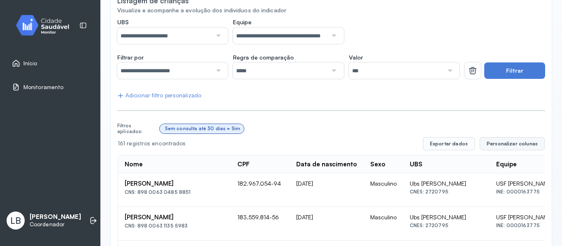
click at [505, 144] on span "Personalizar colunas" at bounding box center [511, 144] width 51 height 7
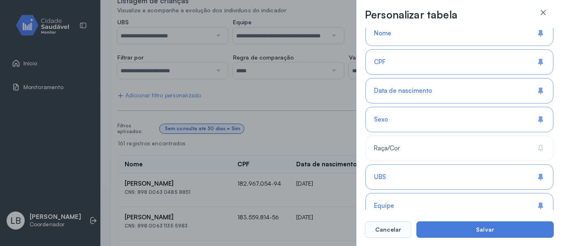
scroll to position [0, 0]
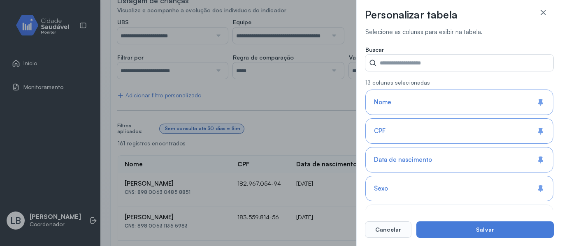
click at [407, 104] on div "Nome" at bounding box center [459, 102] width 188 height 25
click at [401, 106] on div "Nome" at bounding box center [459, 102] width 188 height 25
click at [412, 190] on div "Sexo" at bounding box center [459, 188] width 188 height 25
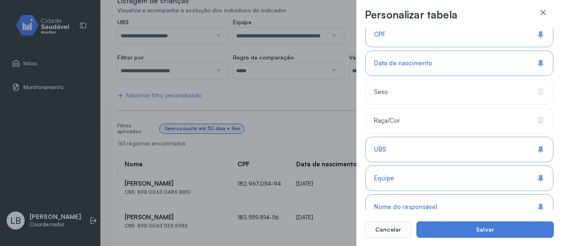
scroll to position [123, 0]
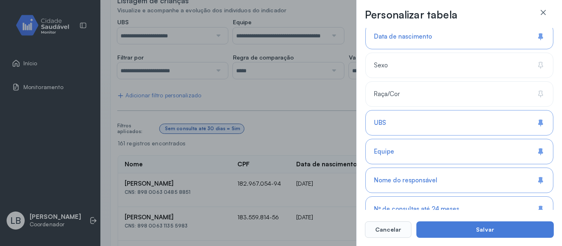
drag, startPoint x: 422, startPoint y: 124, endPoint x: 420, endPoint y: 129, distance: 5.7
click at [422, 125] on div "UBS" at bounding box center [459, 122] width 188 height 25
click at [418, 151] on div "Equipe" at bounding box center [459, 151] width 188 height 25
click at [415, 187] on div "Nome do responsável" at bounding box center [459, 180] width 188 height 25
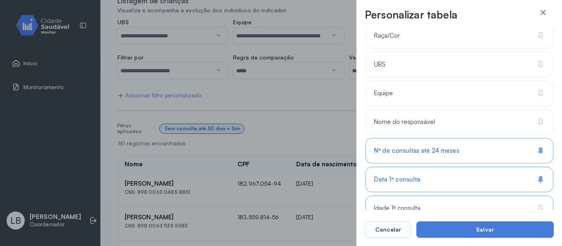
scroll to position [206, 0]
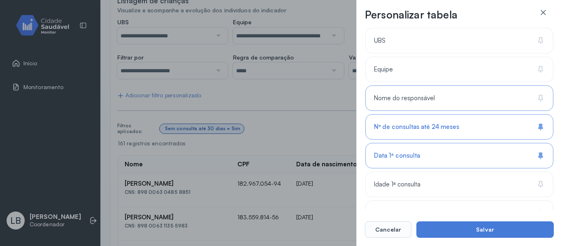
click at [420, 97] on span "Nome do responsável" at bounding box center [404, 99] width 61 height 8
click at [408, 129] on span "Nº de consultas até 24 meses" at bounding box center [416, 127] width 85 height 8
click at [402, 149] on div "Data 1ª consulta" at bounding box center [459, 155] width 188 height 25
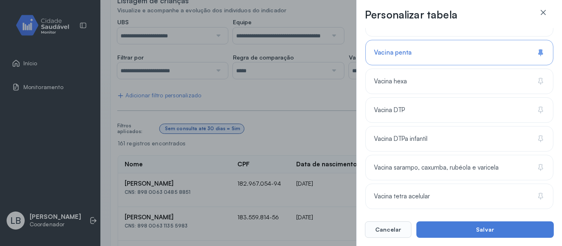
scroll to position [916, 0]
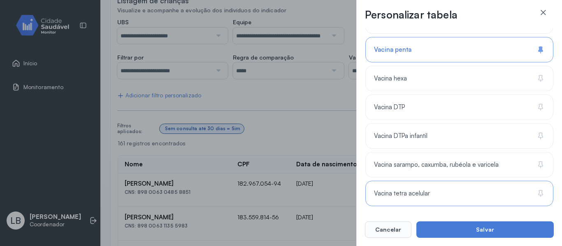
click at [397, 193] on span "Vacina tetra acelular" at bounding box center [402, 194] width 56 height 8
click at [397, 193] on span "Vacina tetra acelular" at bounding box center [404, 194] width 60 height 8
click at [411, 163] on span "Vacina sarampo, caxumba, rubéola e varicela" at bounding box center [436, 165] width 125 height 8
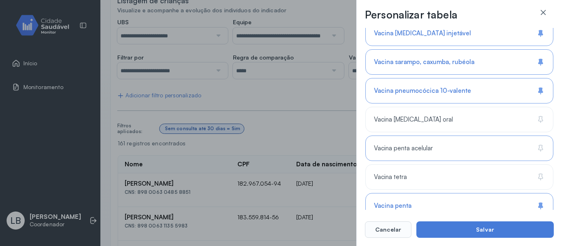
scroll to position [752, 0]
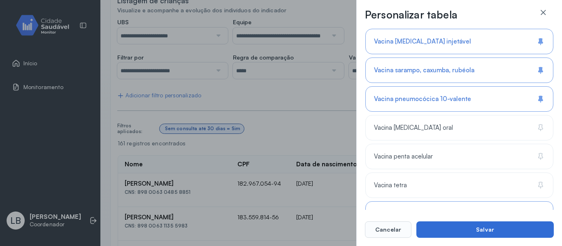
click at [468, 231] on button "Salvar" at bounding box center [484, 230] width 137 height 16
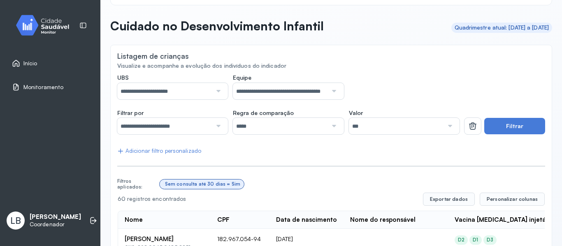
scroll to position [41, 0]
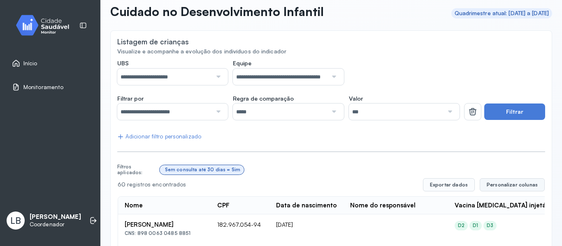
click at [498, 185] on span "Personalizar colunas" at bounding box center [511, 185] width 51 height 7
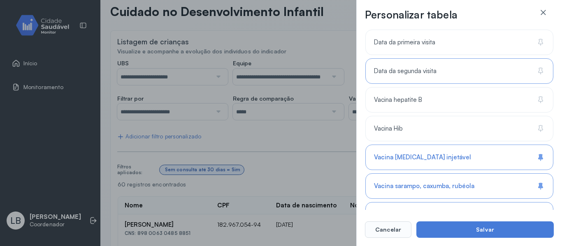
scroll to position [781, 0]
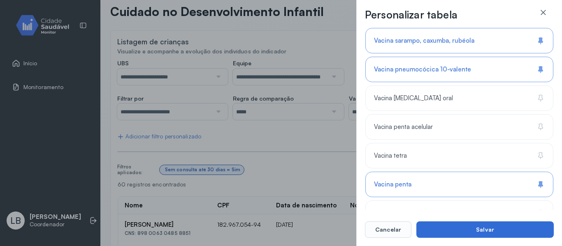
click at [443, 229] on button "Salvar" at bounding box center [484, 230] width 137 height 16
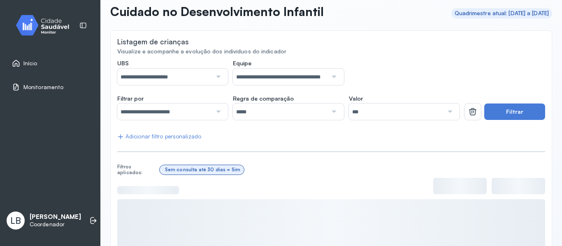
click at [453, 186] on div at bounding box center [459, 186] width 53 height 16
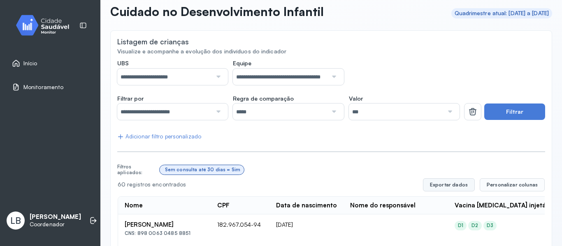
click at [439, 186] on button "Exportar dados" at bounding box center [449, 184] width 52 height 13
click at [210, 81] on input "**********" at bounding box center [164, 77] width 95 height 16
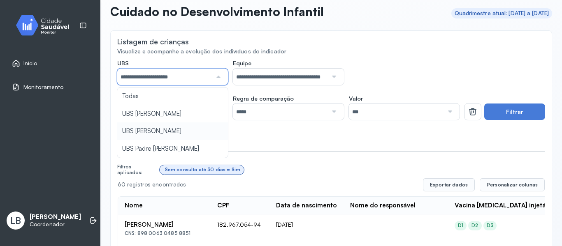
type input "*****"
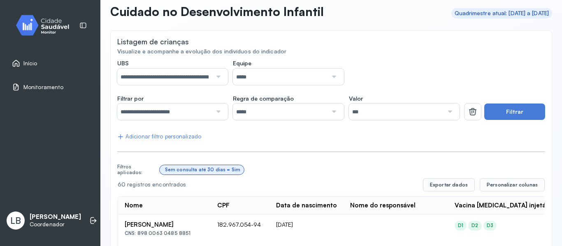
click at [242, 78] on input "*****" at bounding box center [280, 77] width 95 height 16
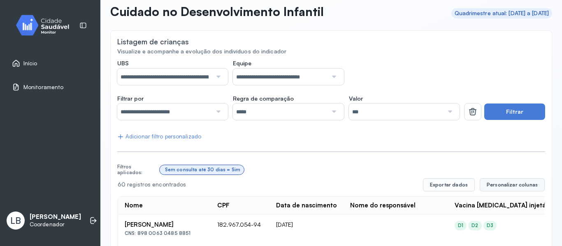
click at [494, 190] on button "Personalizar colunas" at bounding box center [511, 184] width 65 height 13
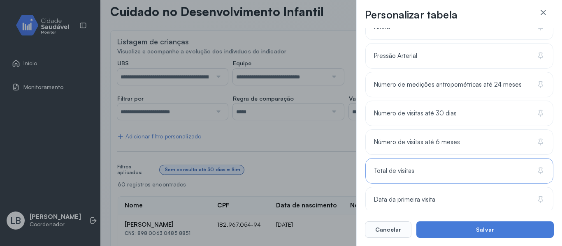
scroll to position [464, 0]
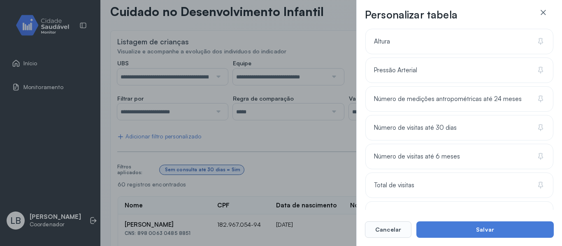
click at [493, 226] on button "Salvar" at bounding box center [484, 230] width 137 height 16
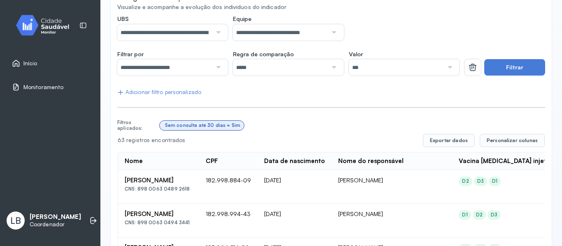
scroll to position [134, 0]
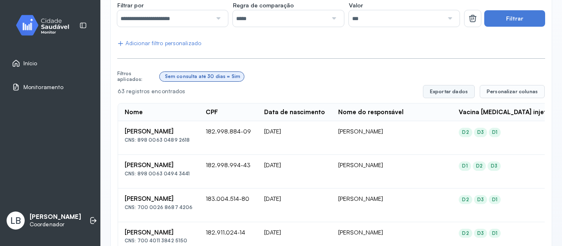
click at [459, 95] on button "Exportar dados" at bounding box center [449, 91] width 52 height 13
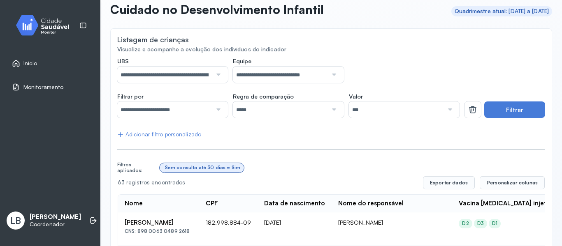
scroll to position [0, 0]
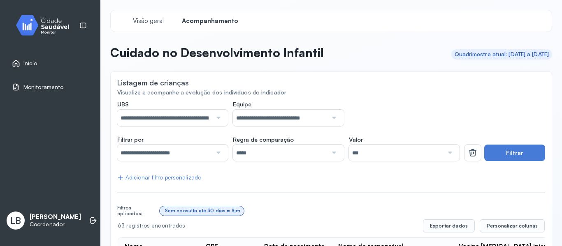
click at [201, 115] on input "**********" at bounding box center [164, 118] width 95 height 16
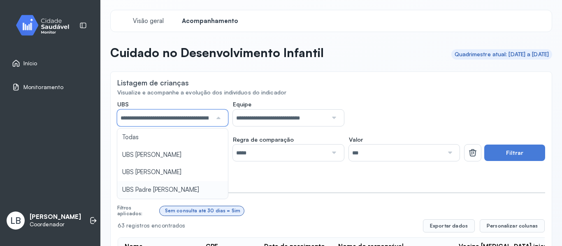
type input "*****"
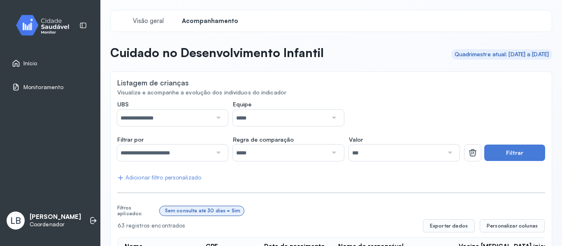
click at [329, 118] on div at bounding box center [332, 118] width 11 height 16
click at [512, 225] on span "Personalizar colunas" at bounding box center [511, 226] width 51 height 7
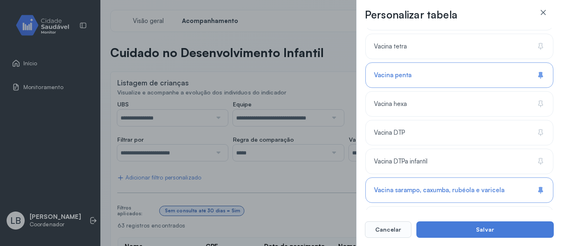
scroll to position [916, 0]
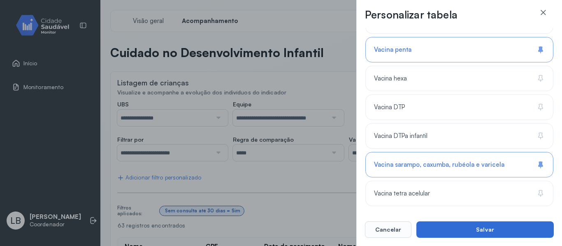
click at [447, 235] on button "Salvar" at bounding box center [484, 230] width 137 height 16
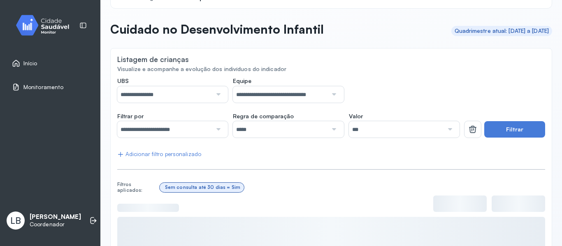
scroll to position [41, 0]
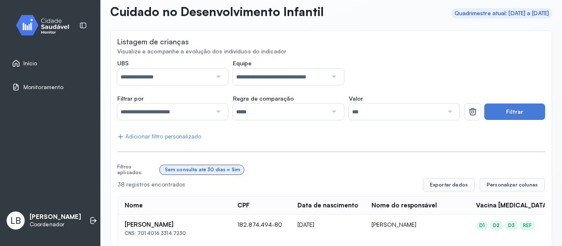
click at [367, 62] on div "**********" at bounding box center [288, 72] width 342 height 25
click at [464, 183] on button "Exportar dados" at bounding box center [449, 184] width 52 height 13
